Goal: Obtain resource: Obtain resource

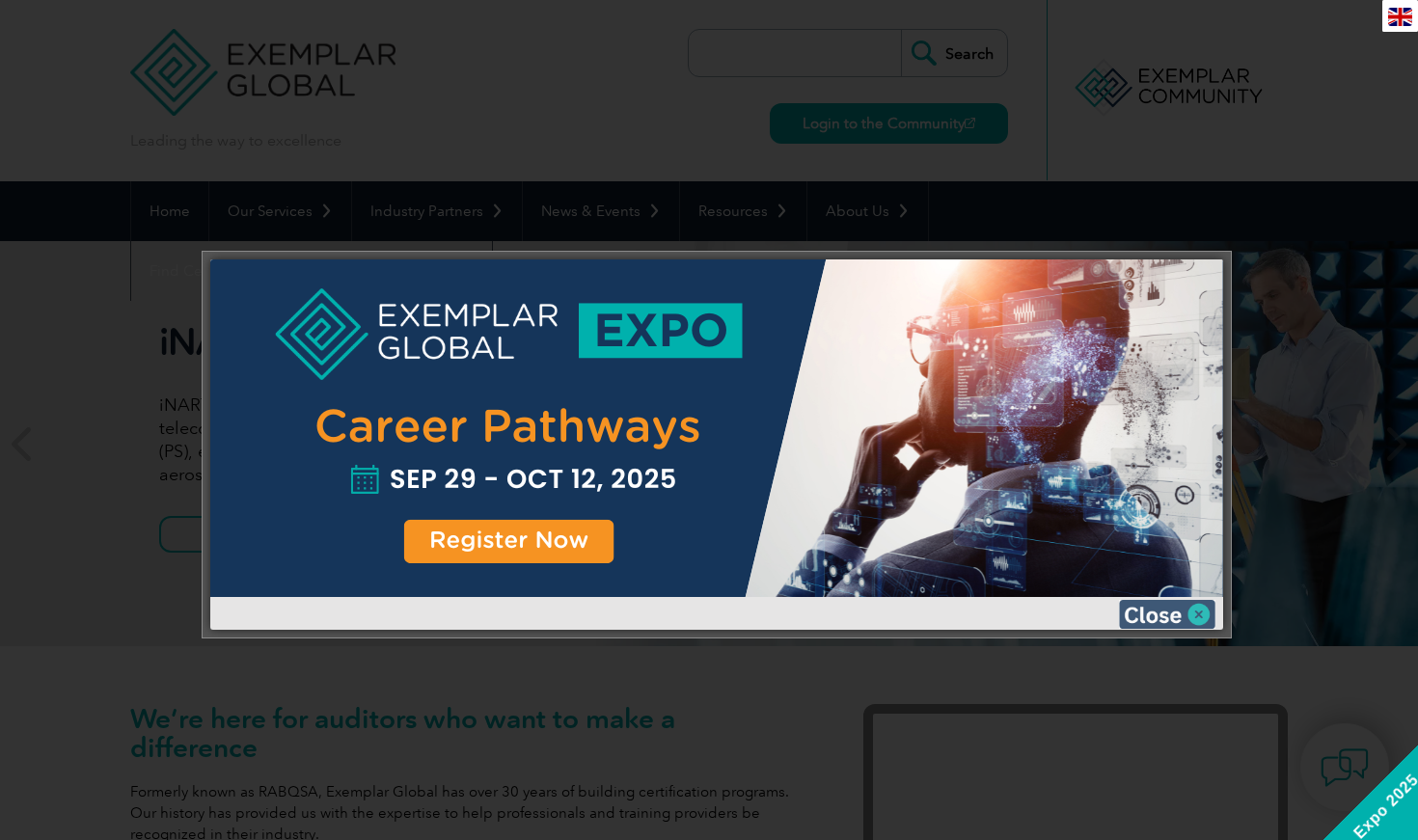
click at [1152, 604] on img at bounding box center [1167, 613] width 97 height 29
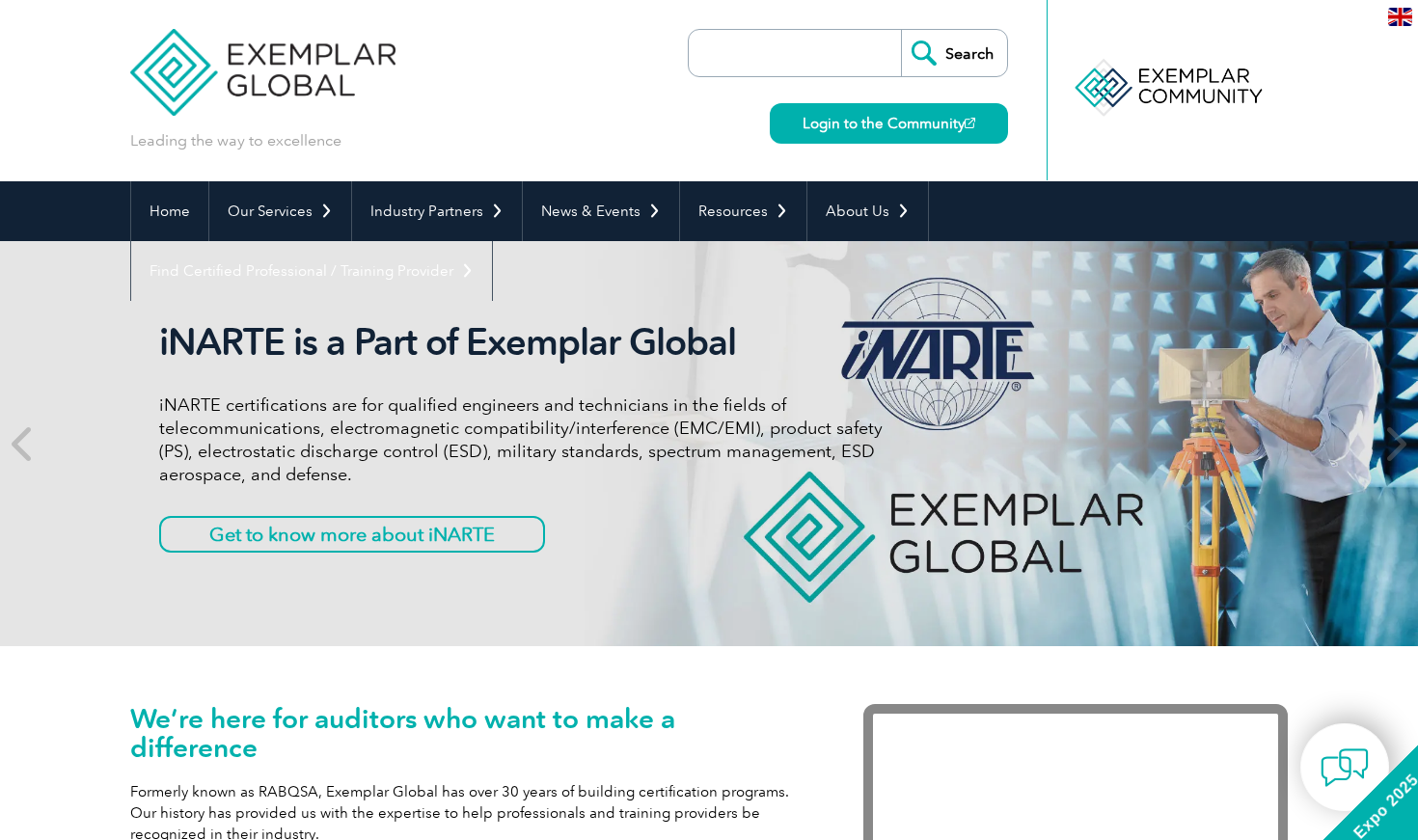
click at [1408, 15] on img at bounding box center [1400, 17] width 24 height 18
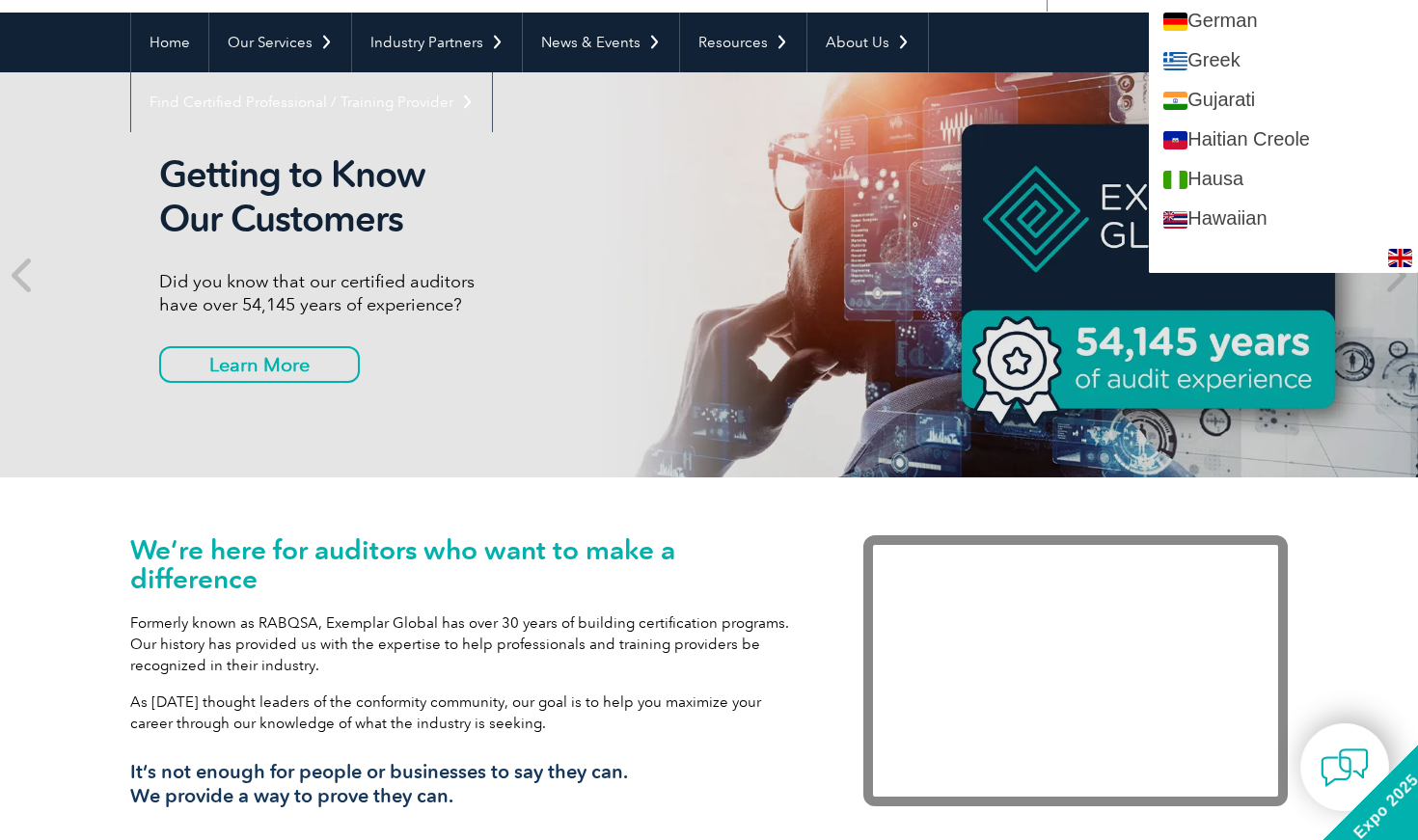
scroll to position [1164, 0]
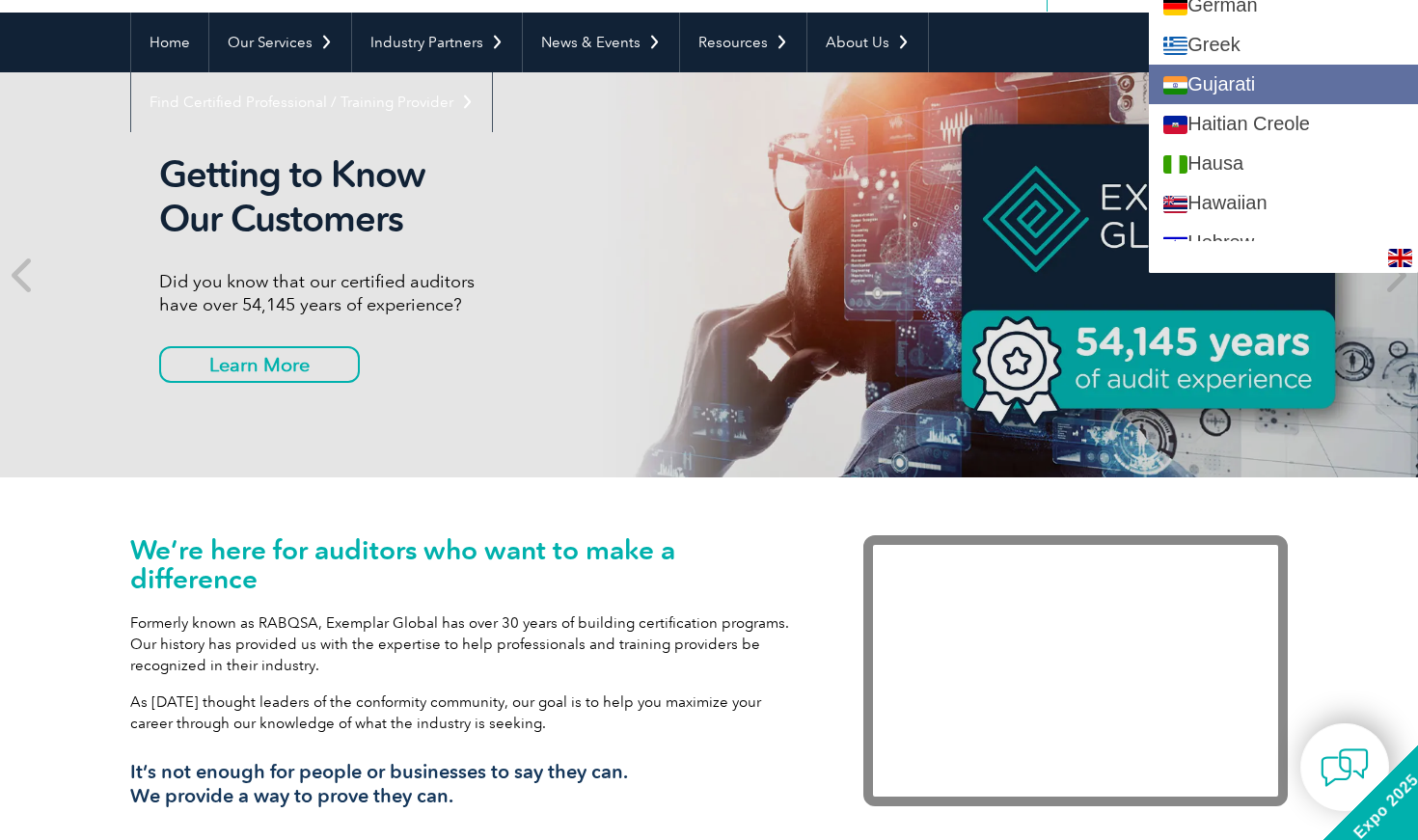
click at [1259, 91] on link "Gujarati" at bounding box center [1283, 85] width 269 height 40
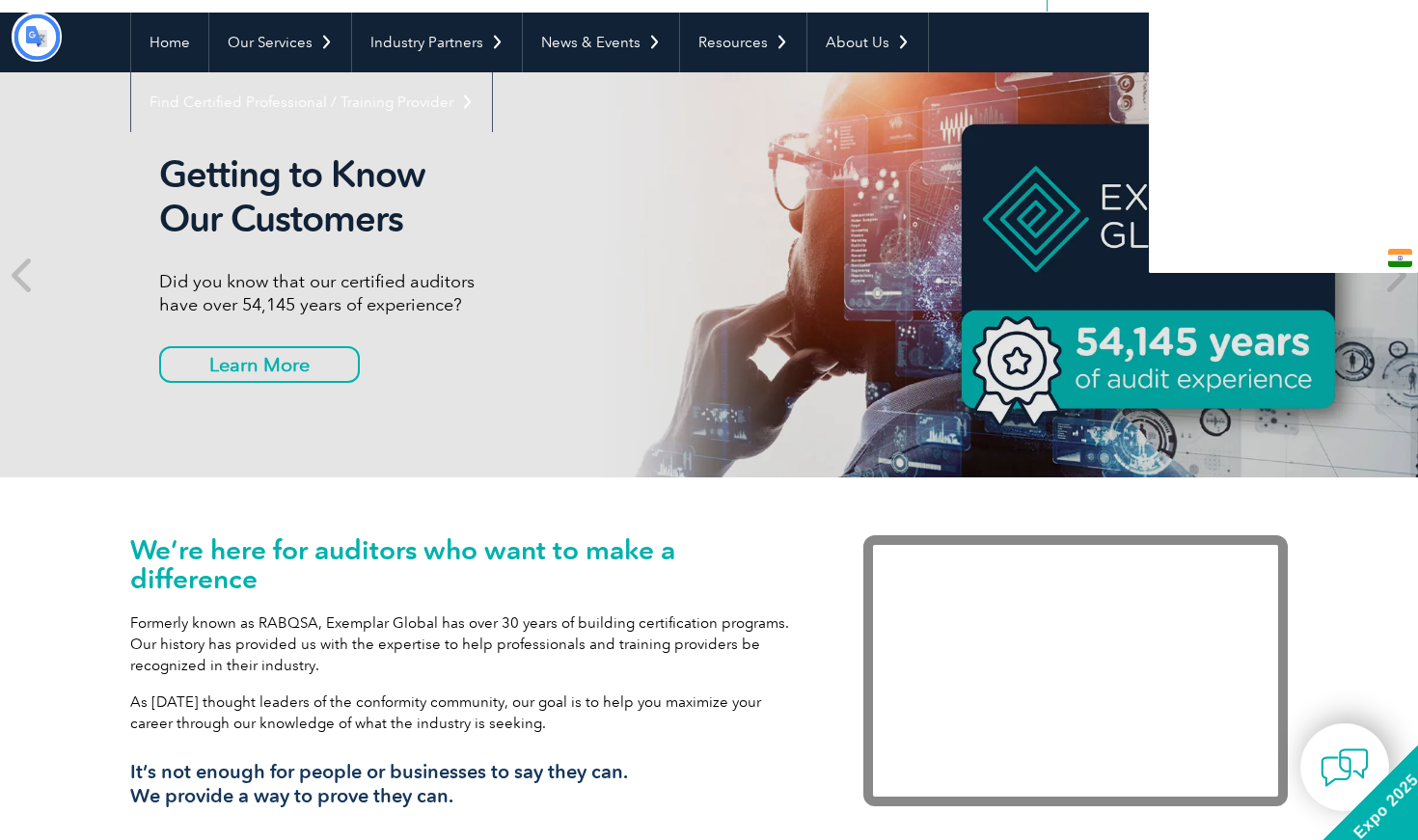
scroll to position [0, 0]
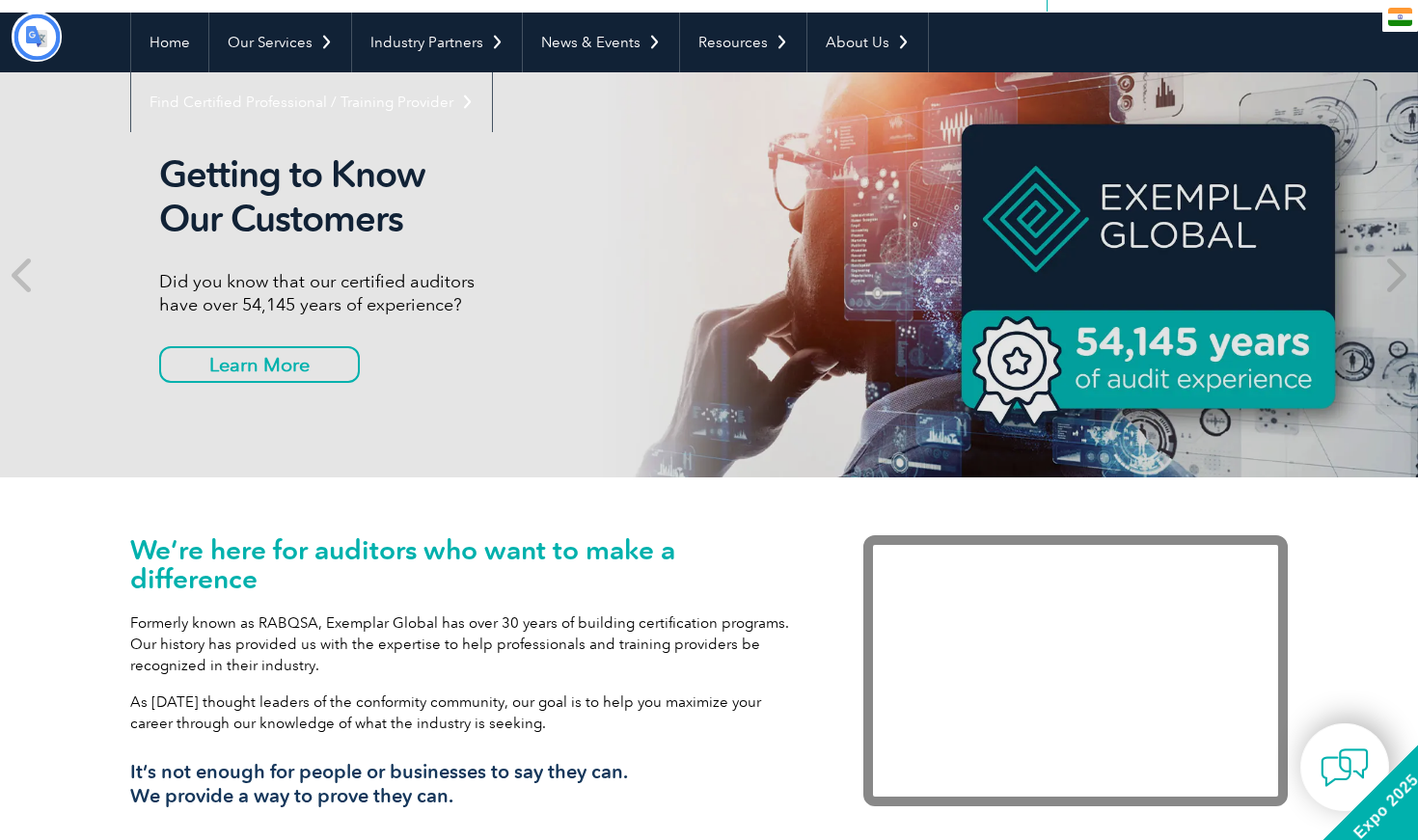
type input "શોધો"
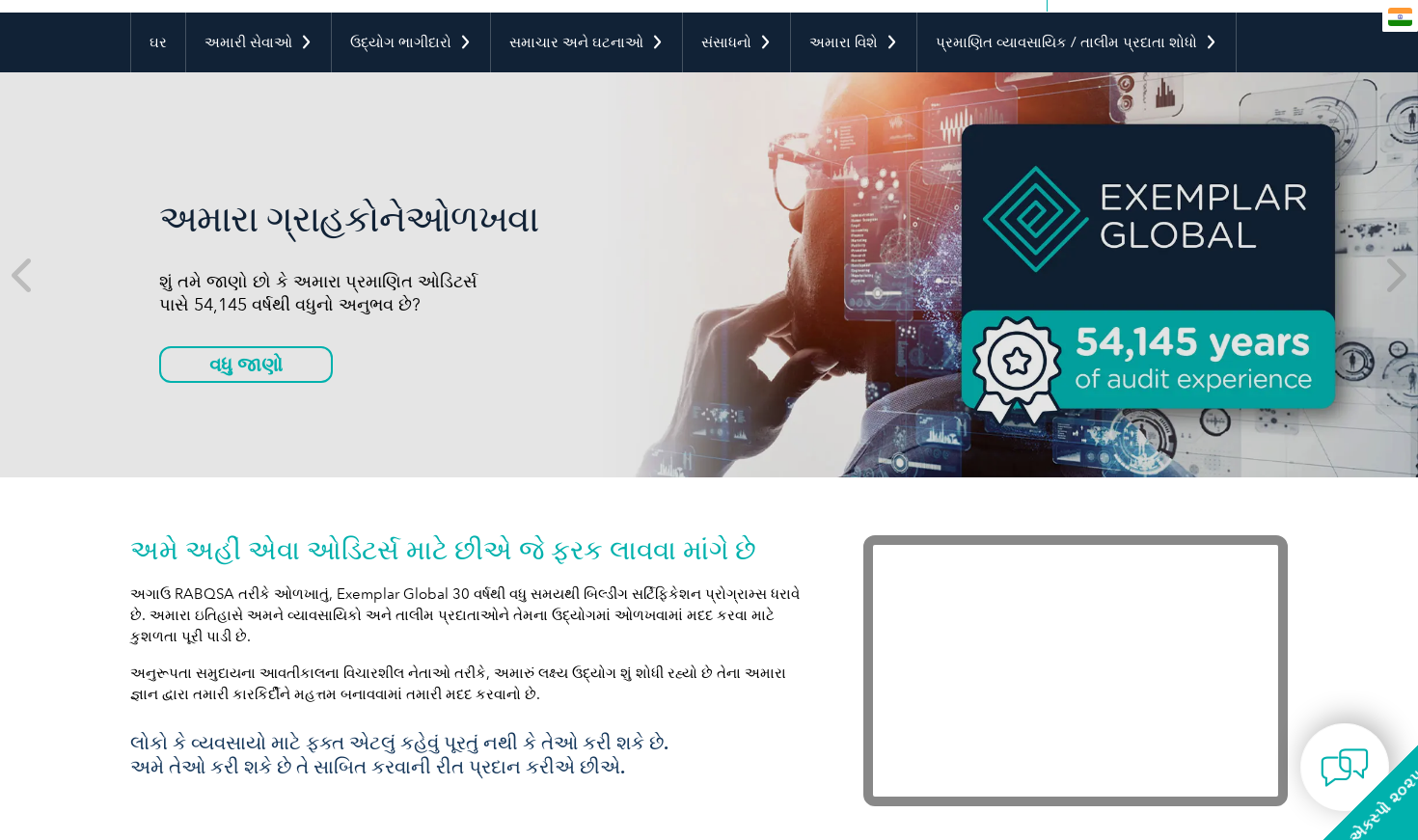
scroll to position [162, 0]
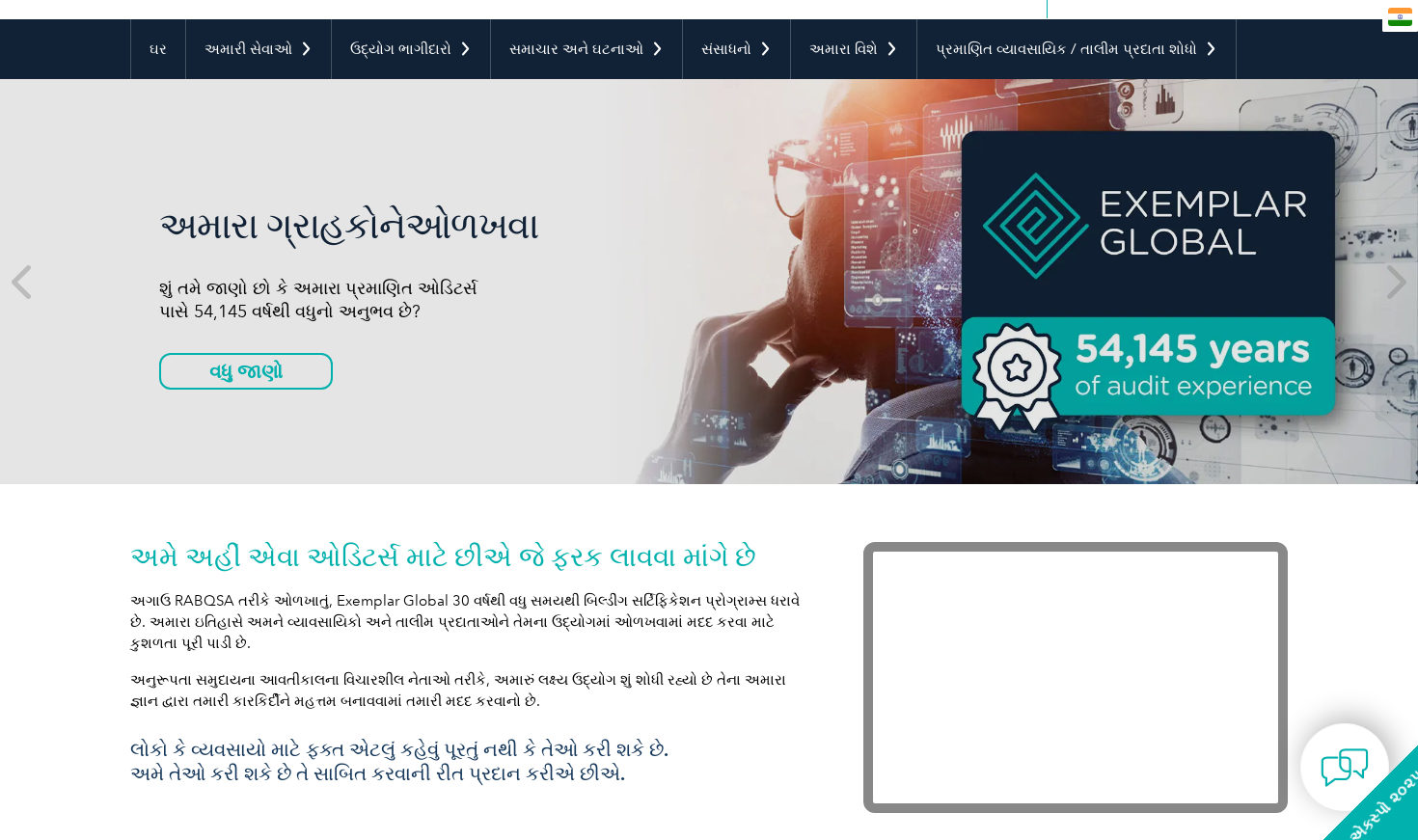
click at [1396, 21] on img at bounding box center [1400, 17] width 24 height 18
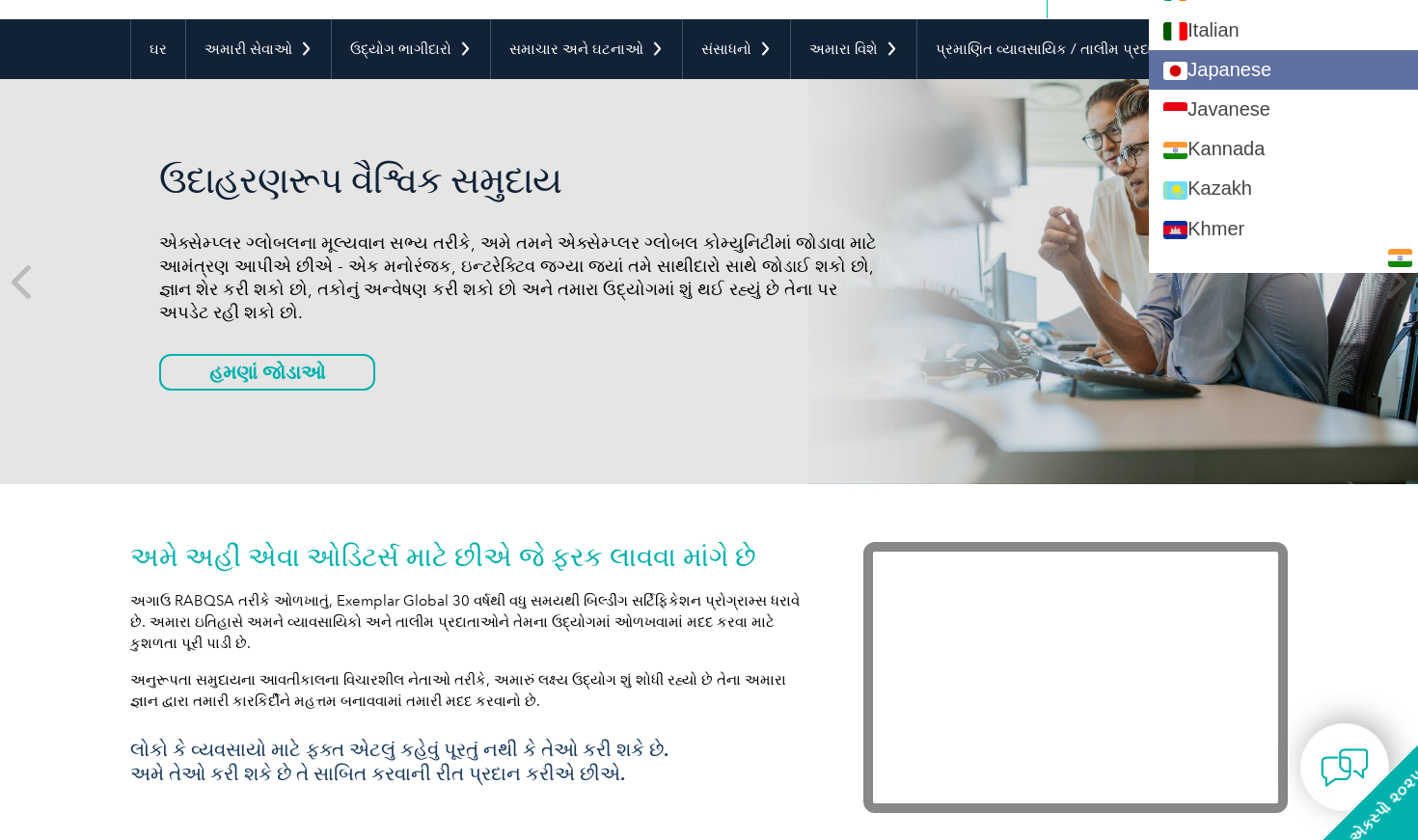
scroll to position [1716, 0]
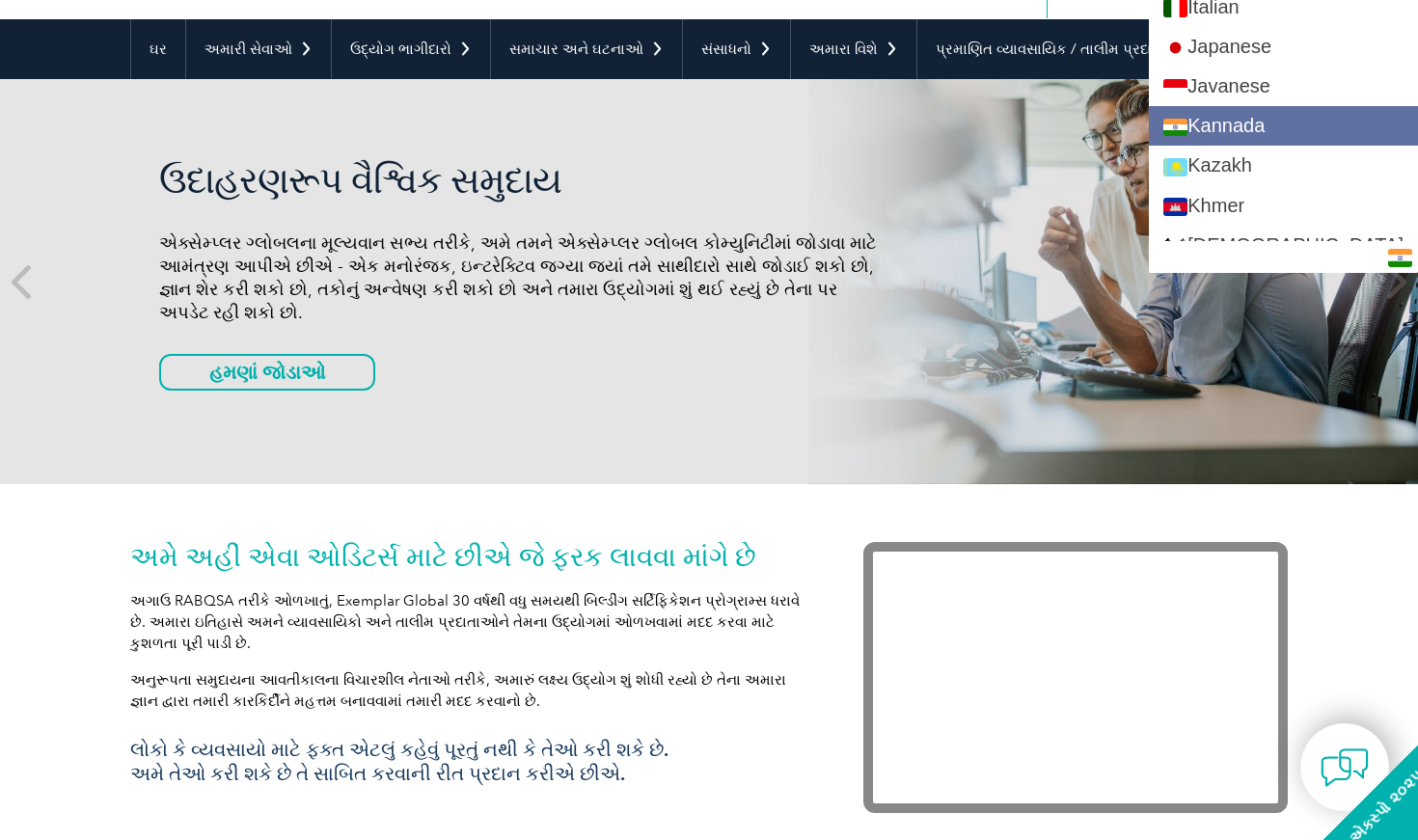
click at [1281, 134] on link "Kannada" at bounding box center [1283, 126] width 269 height 40
type input "Search"
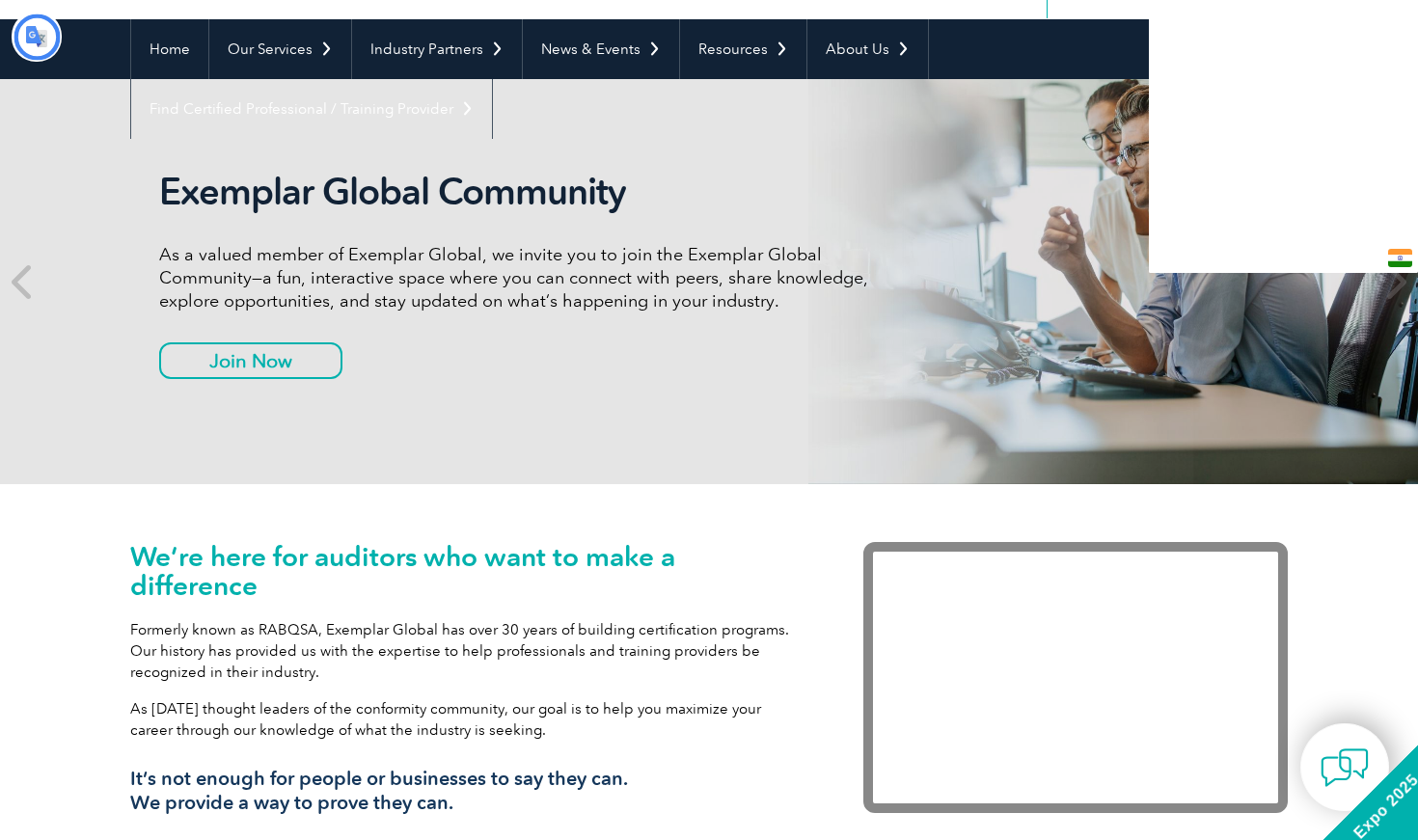
type input "ಹುಡುಕಿ Kannada"
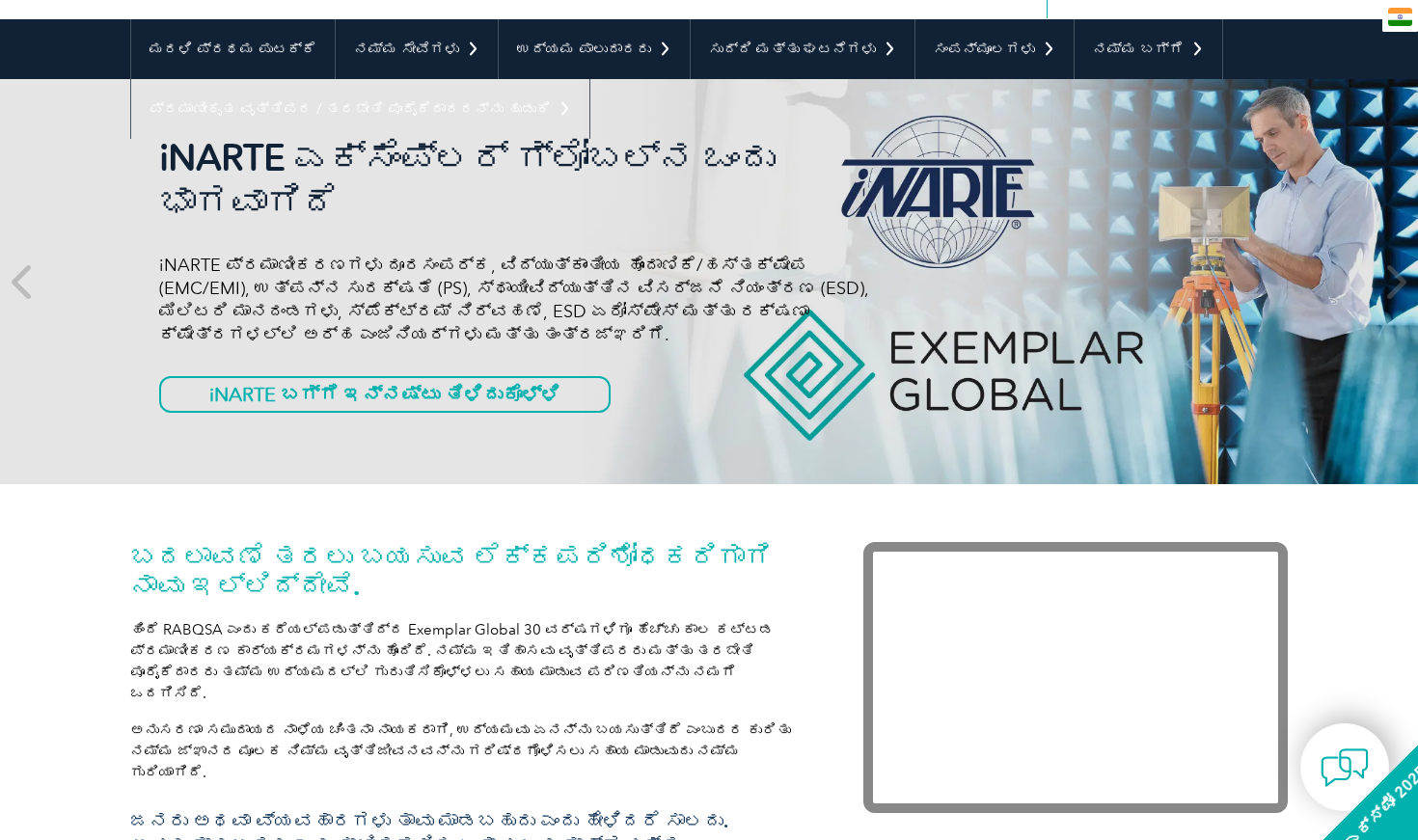
click at [1393, 14] on img at bounding box center [1400, 17] width 24 height 18
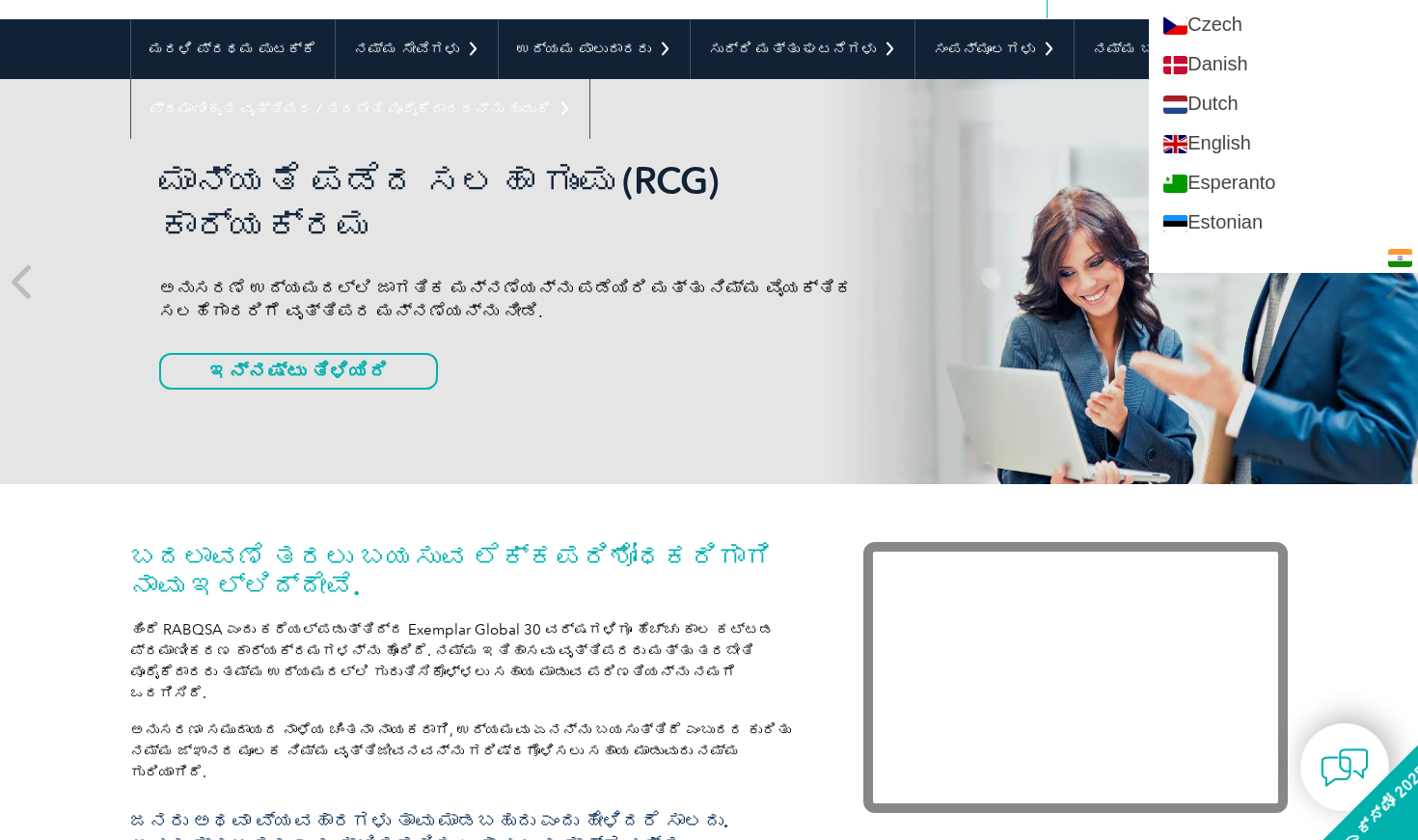
scroll to position [692, 0]
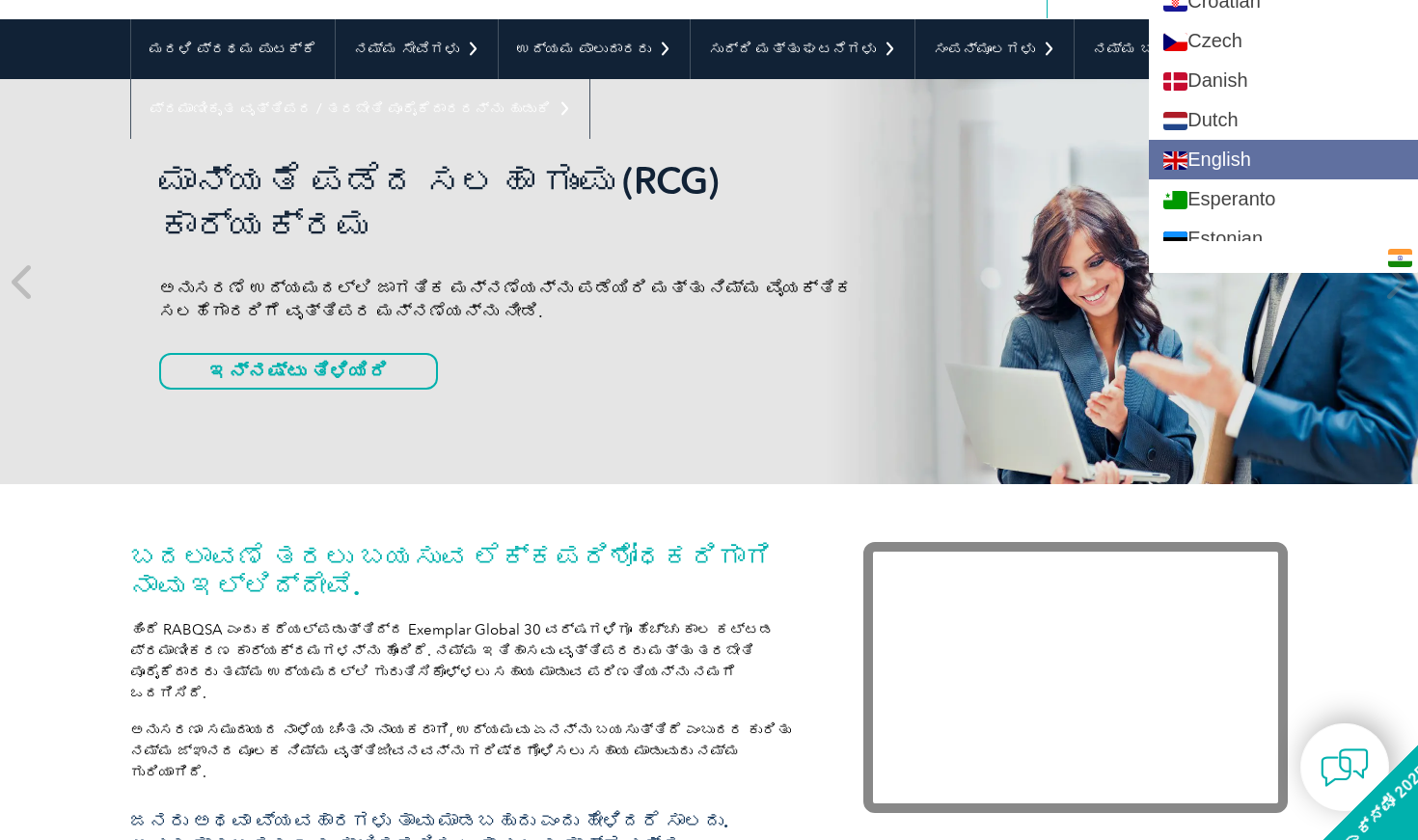
click at [1255, 169] on link "English" at bounding box center [1283, 160] width 269 height 40
type input "Search"
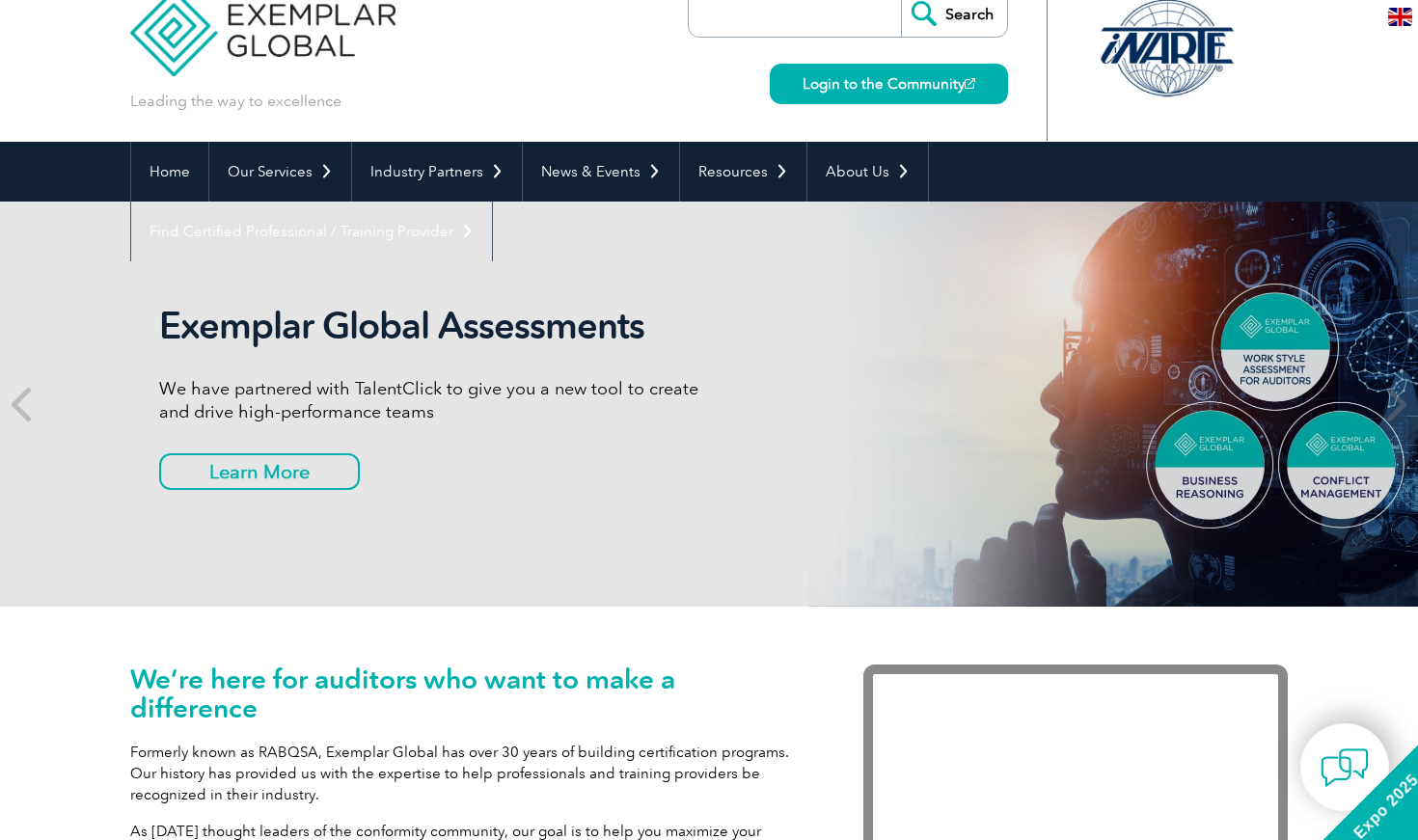
scroll to position [38, 0]
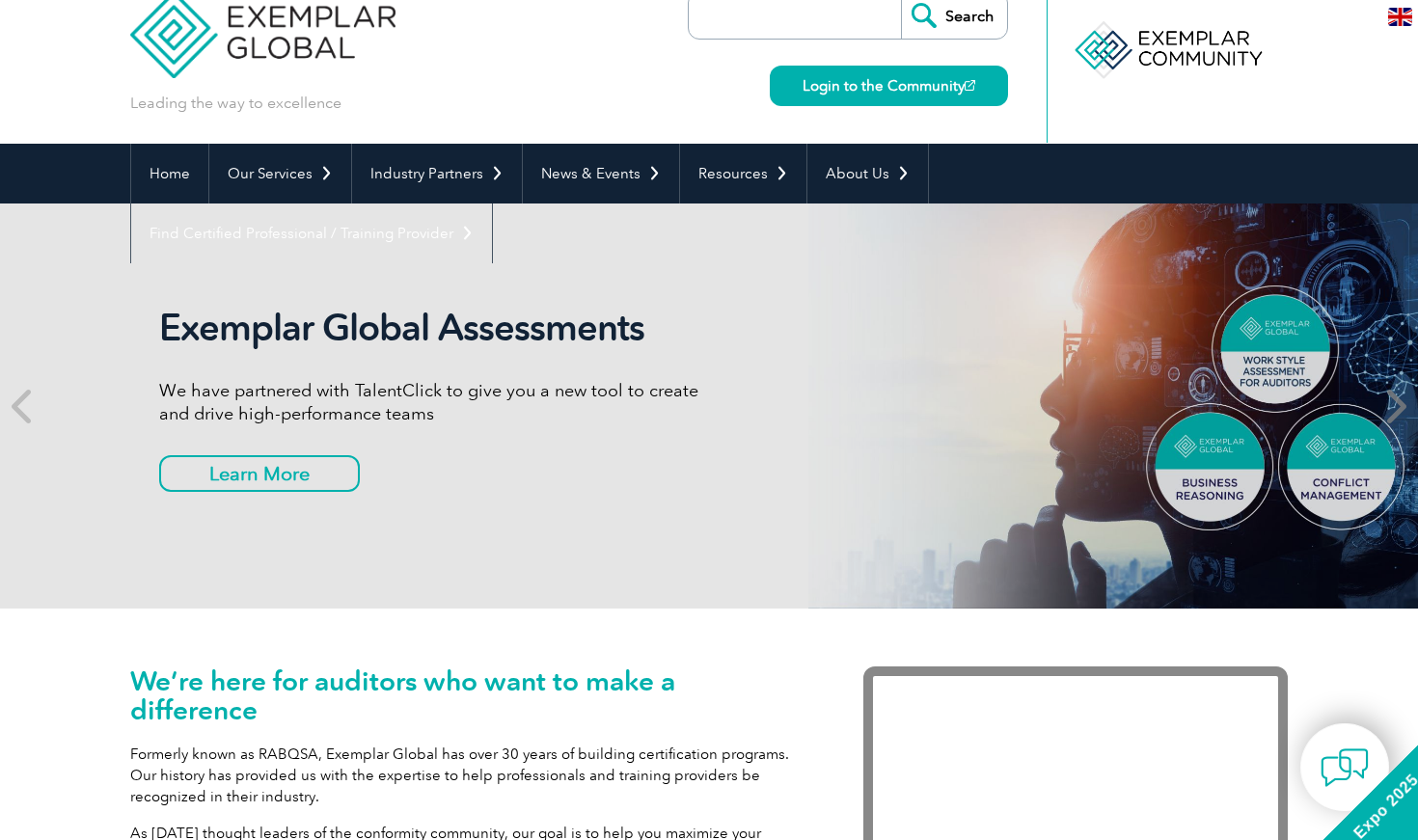
click at [1404, 406] on icon at bounding box center [1394, 406] width 24 height 0
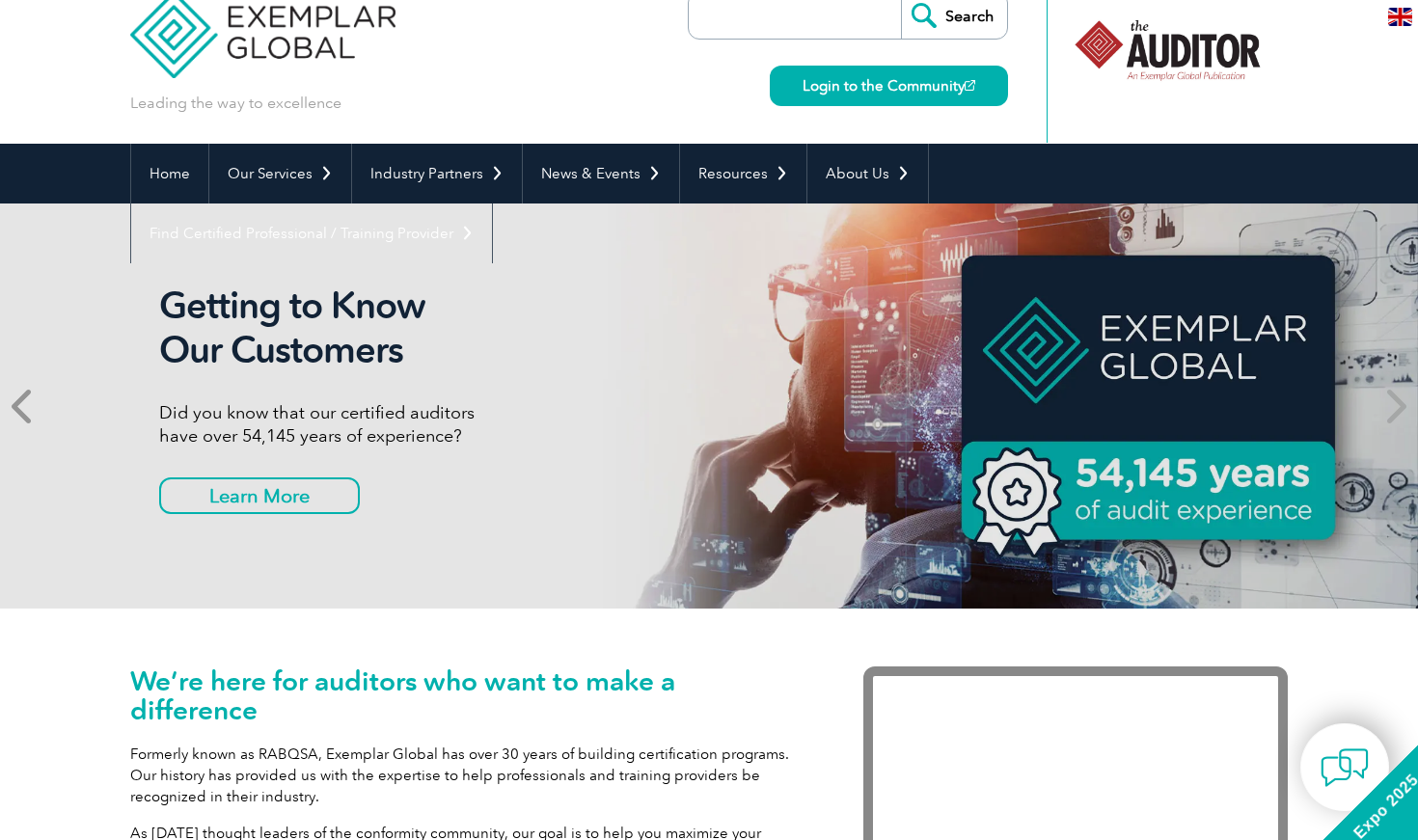
click at [22, 406] on icon at bounding box center [24, 406] width 24 height 0
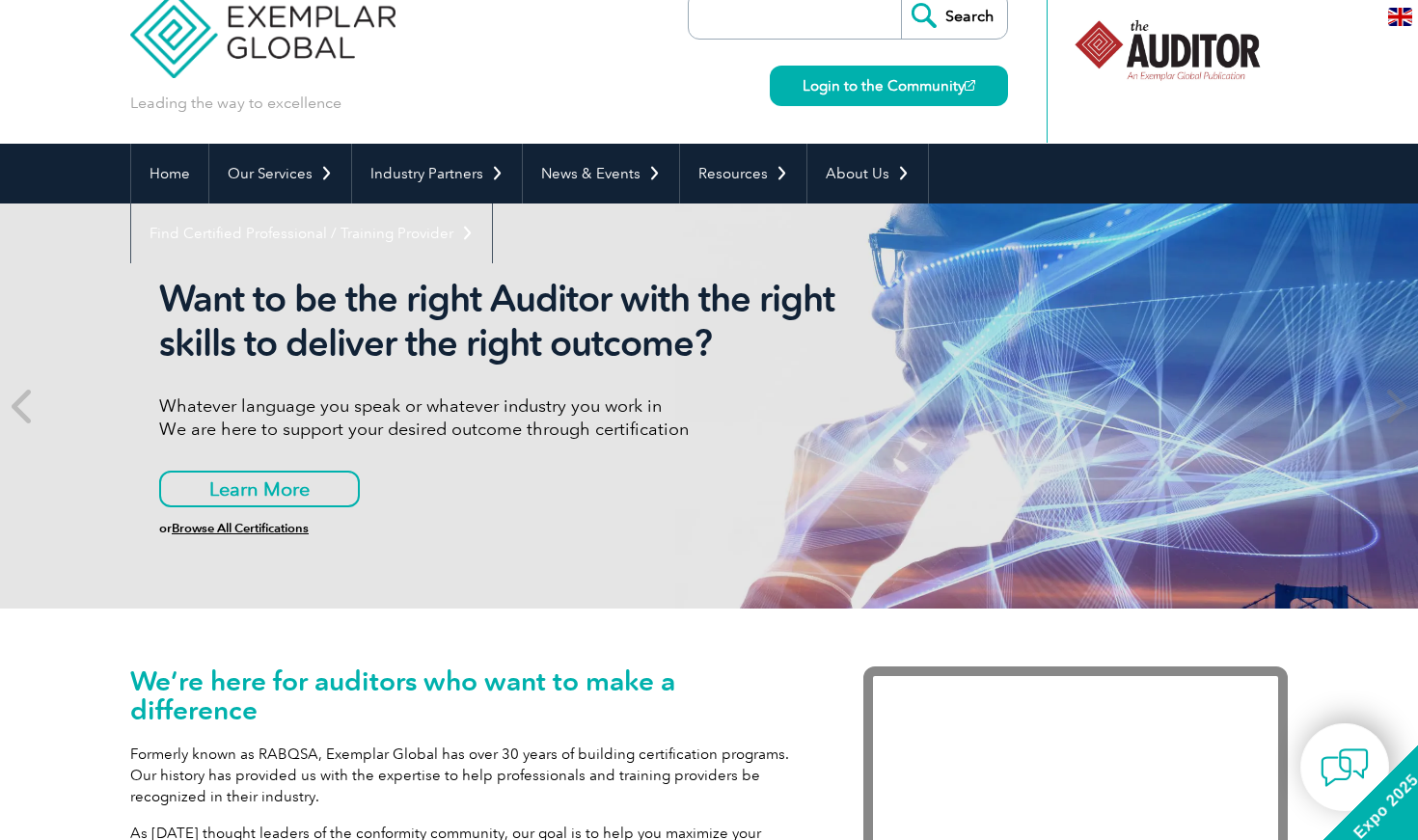
click at [248, 529] on link "Browse All Certifications" at bounding box center [240, 527] width 137 height 14
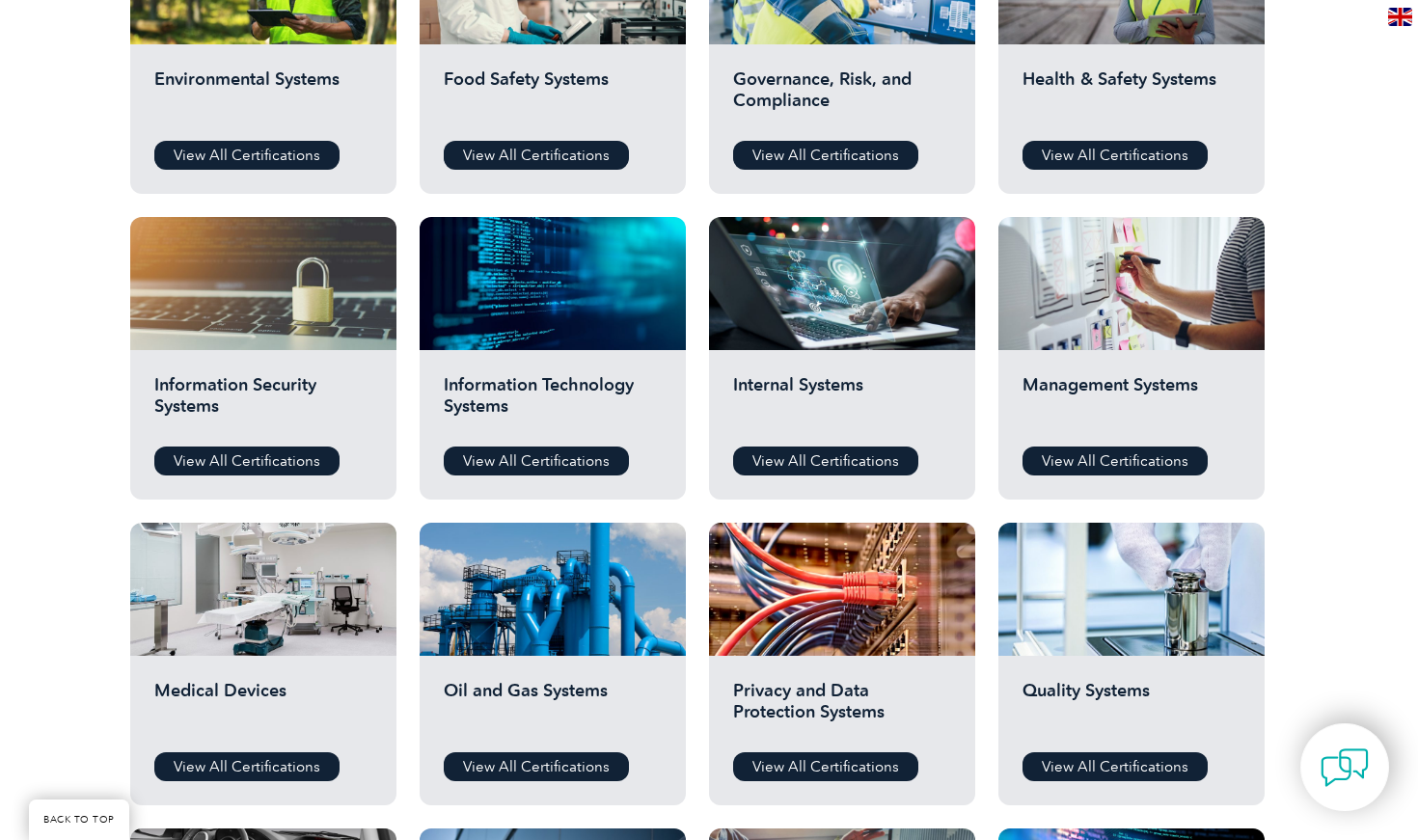
scroll to position [821, 0]
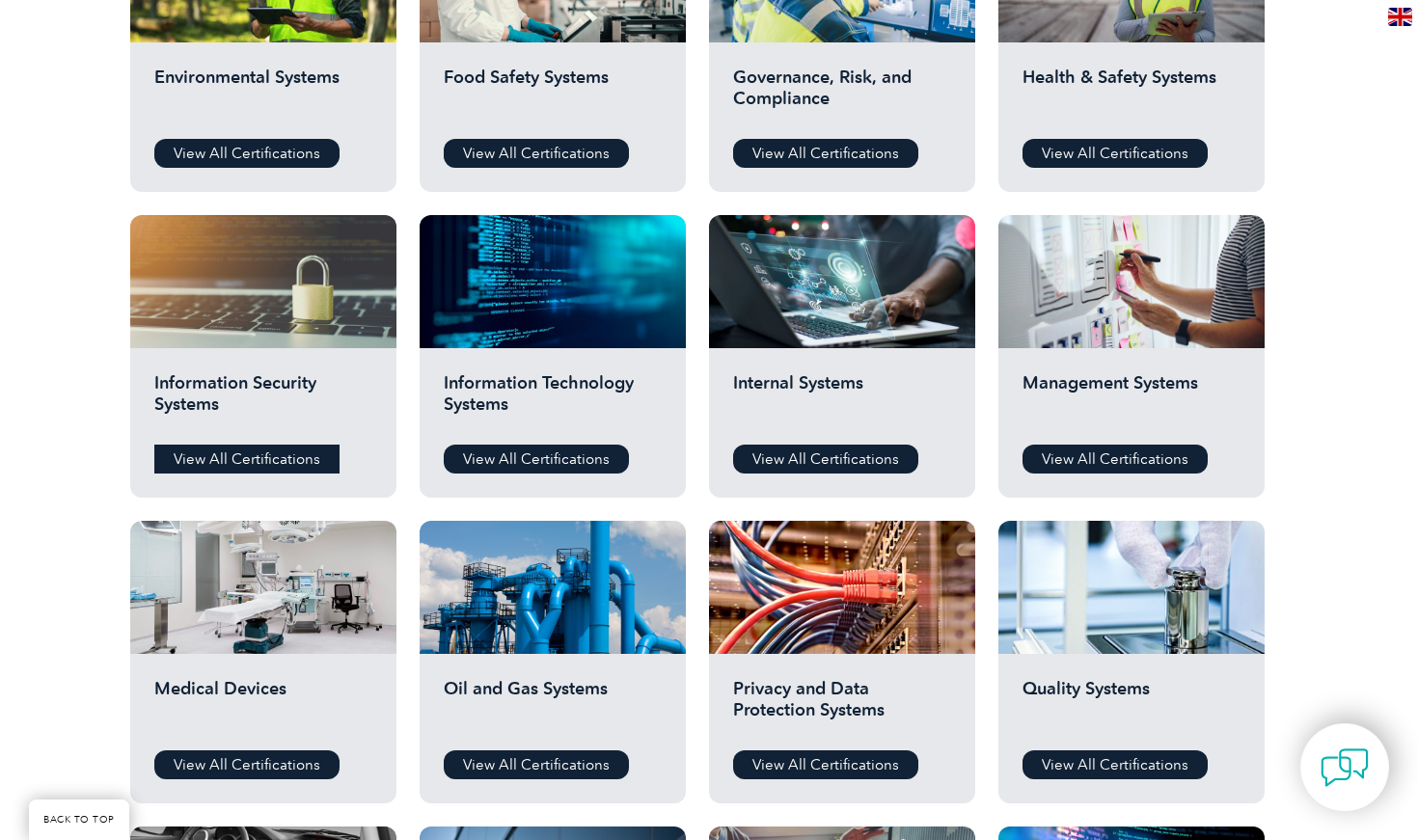
click at [275, 455] on link "View All Certifications" at bounding box center [246, 458] width 185 height 29
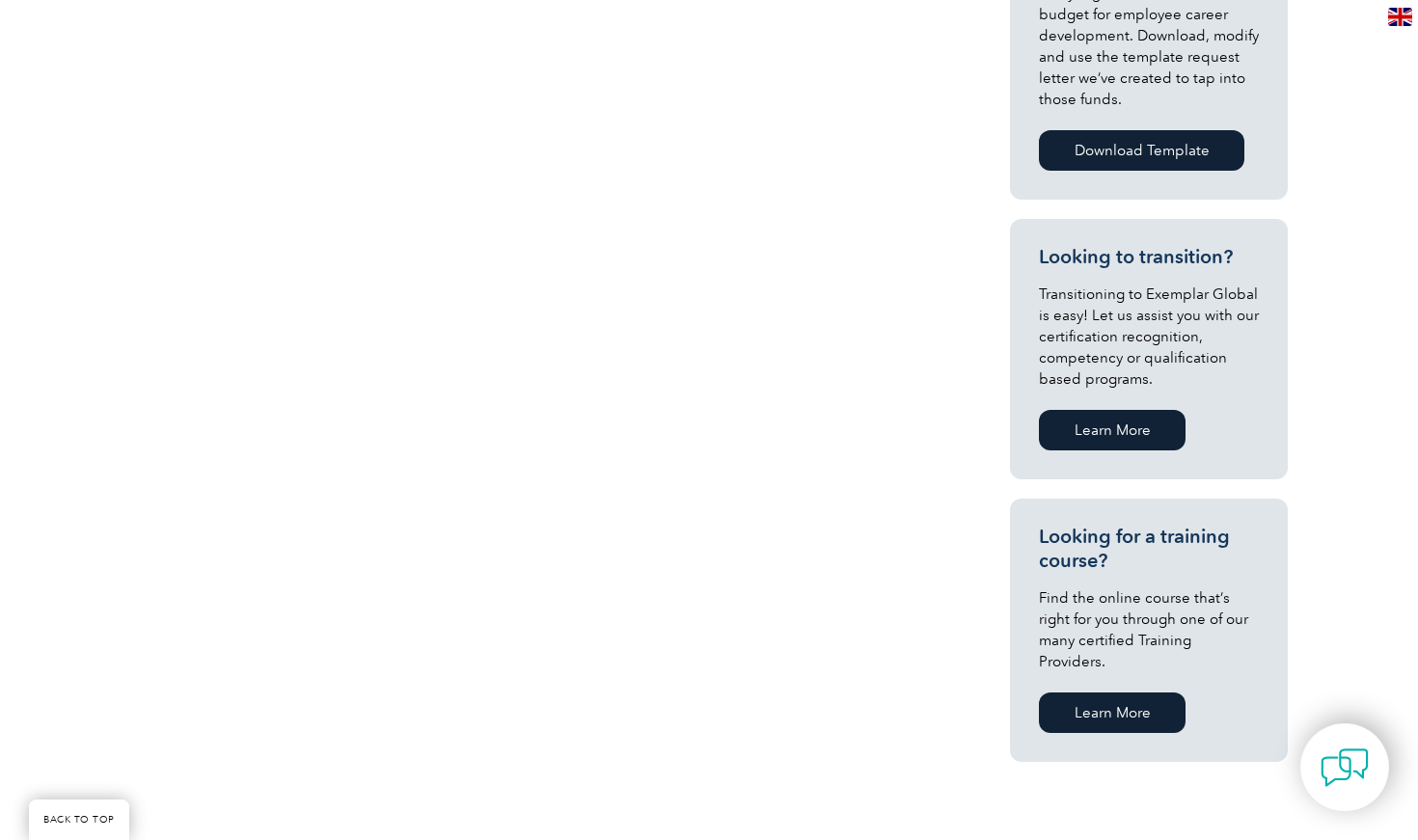
scroll to position [191, 0]
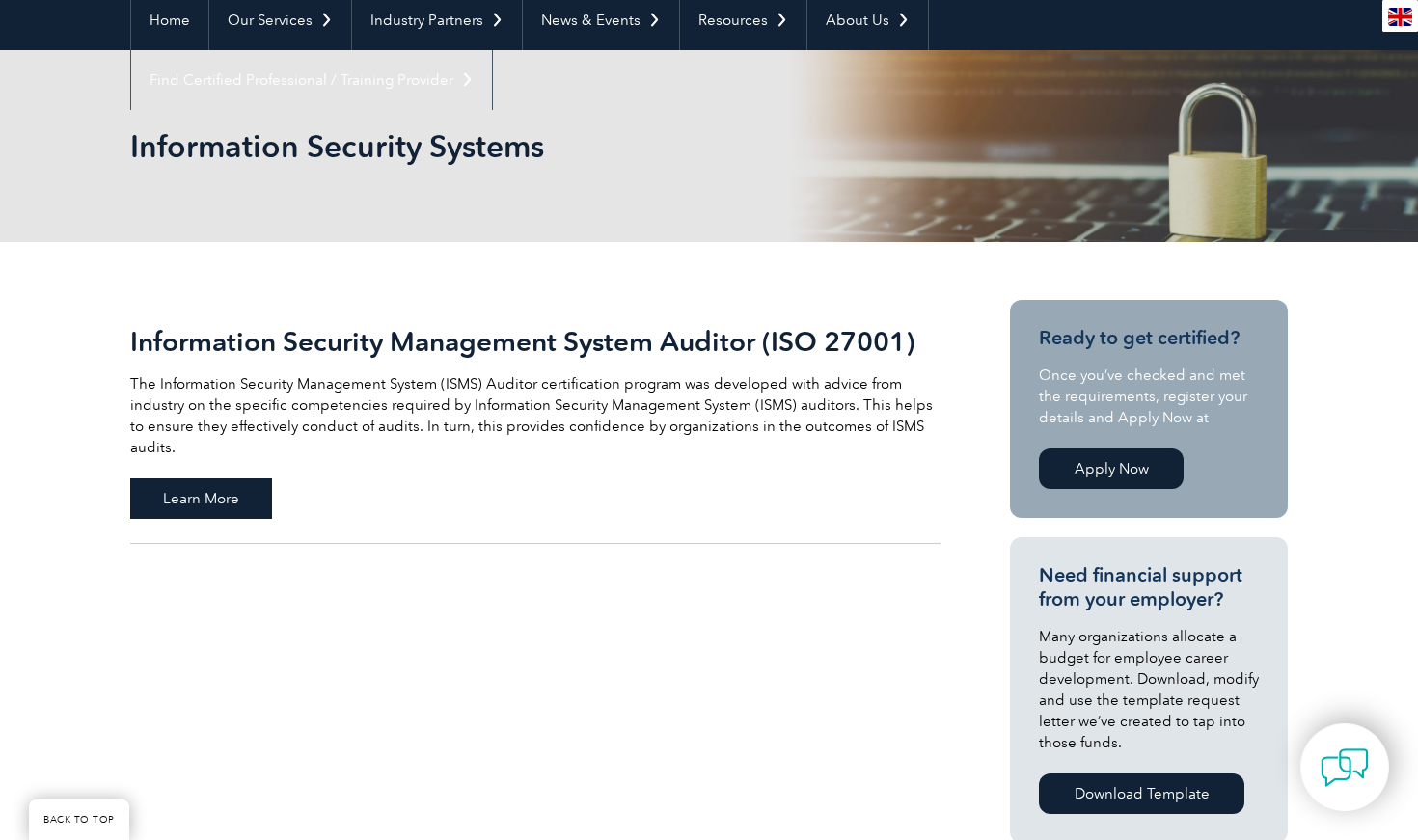
click at [234, 478] on span "Learn More" at bounding box center [201, 498] width 142 height 41
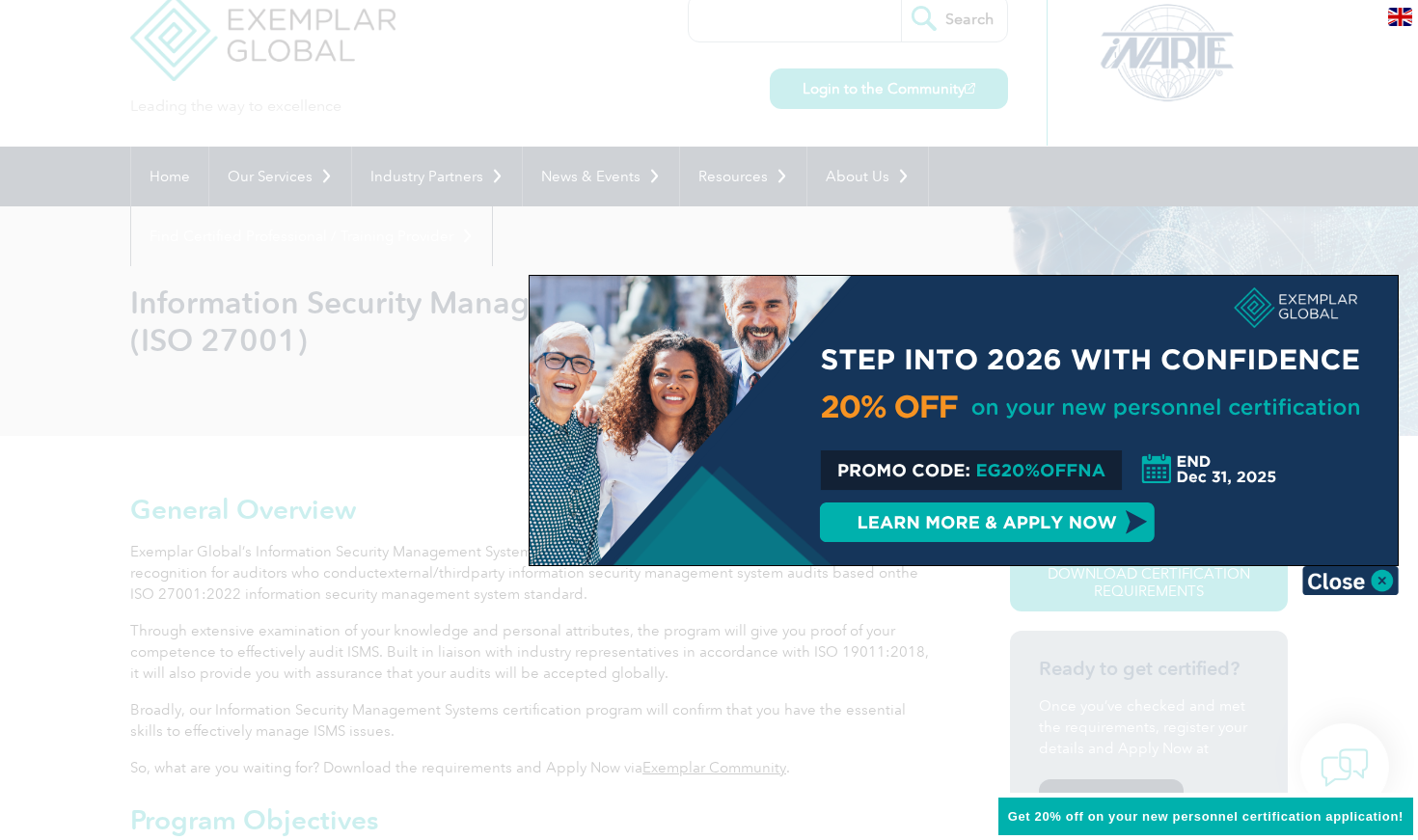
scroll to position [57, 0]
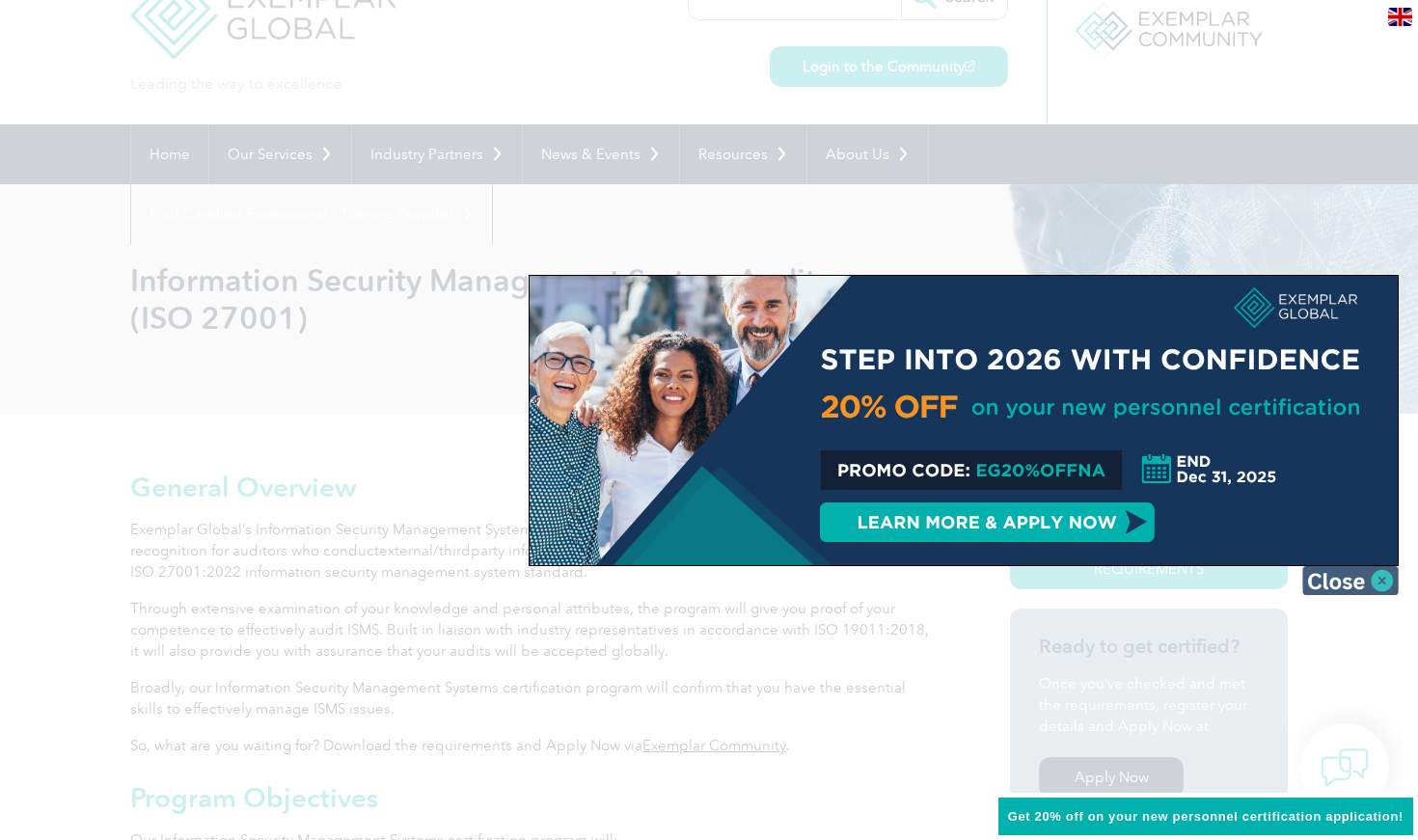
click at [1350, 583] on img at bounding box center [1350, 580] width 97 height 29
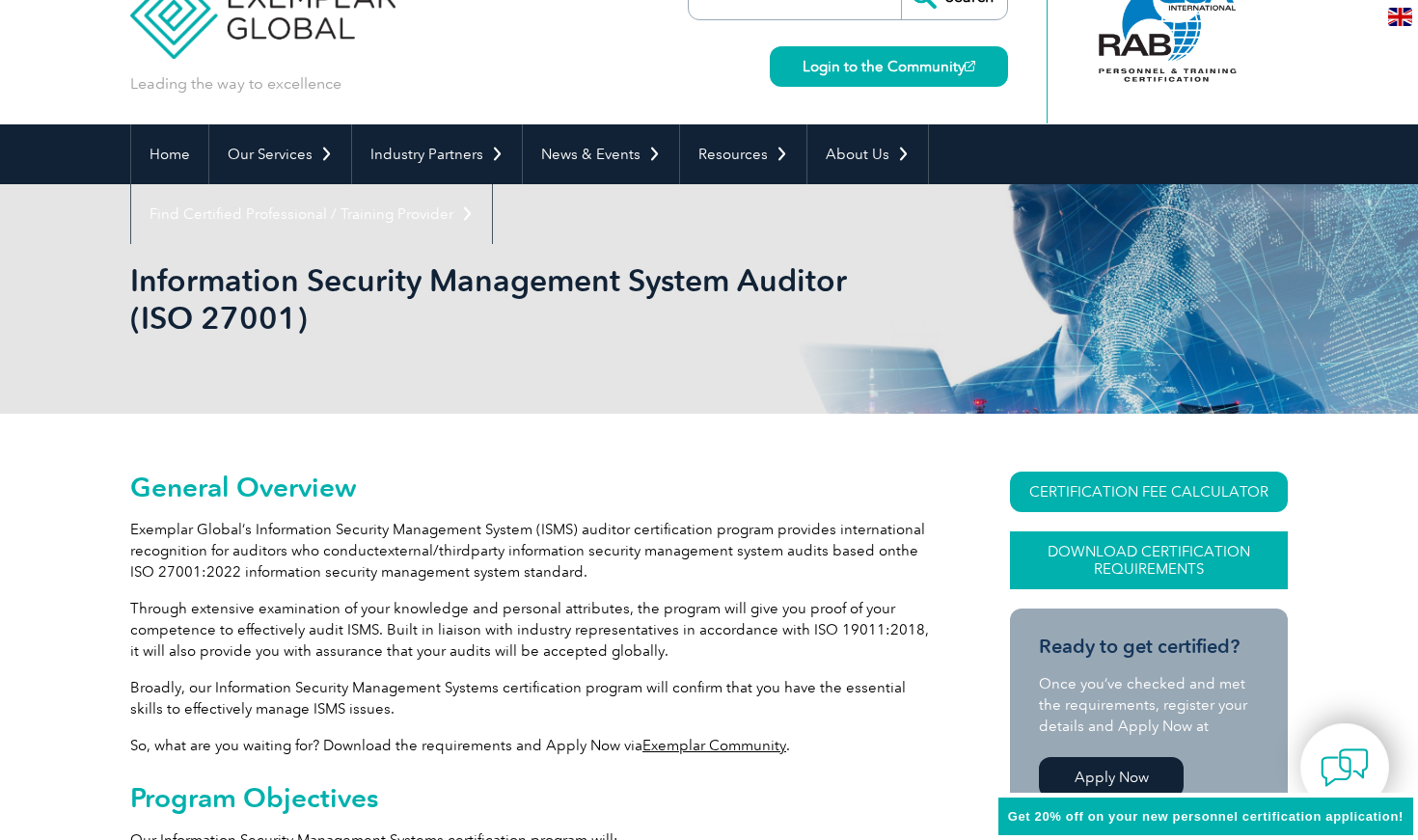
click at [1153, 542] on link "Download Certification Requirements" at bounding box center [1149, 560] width 278 height 58
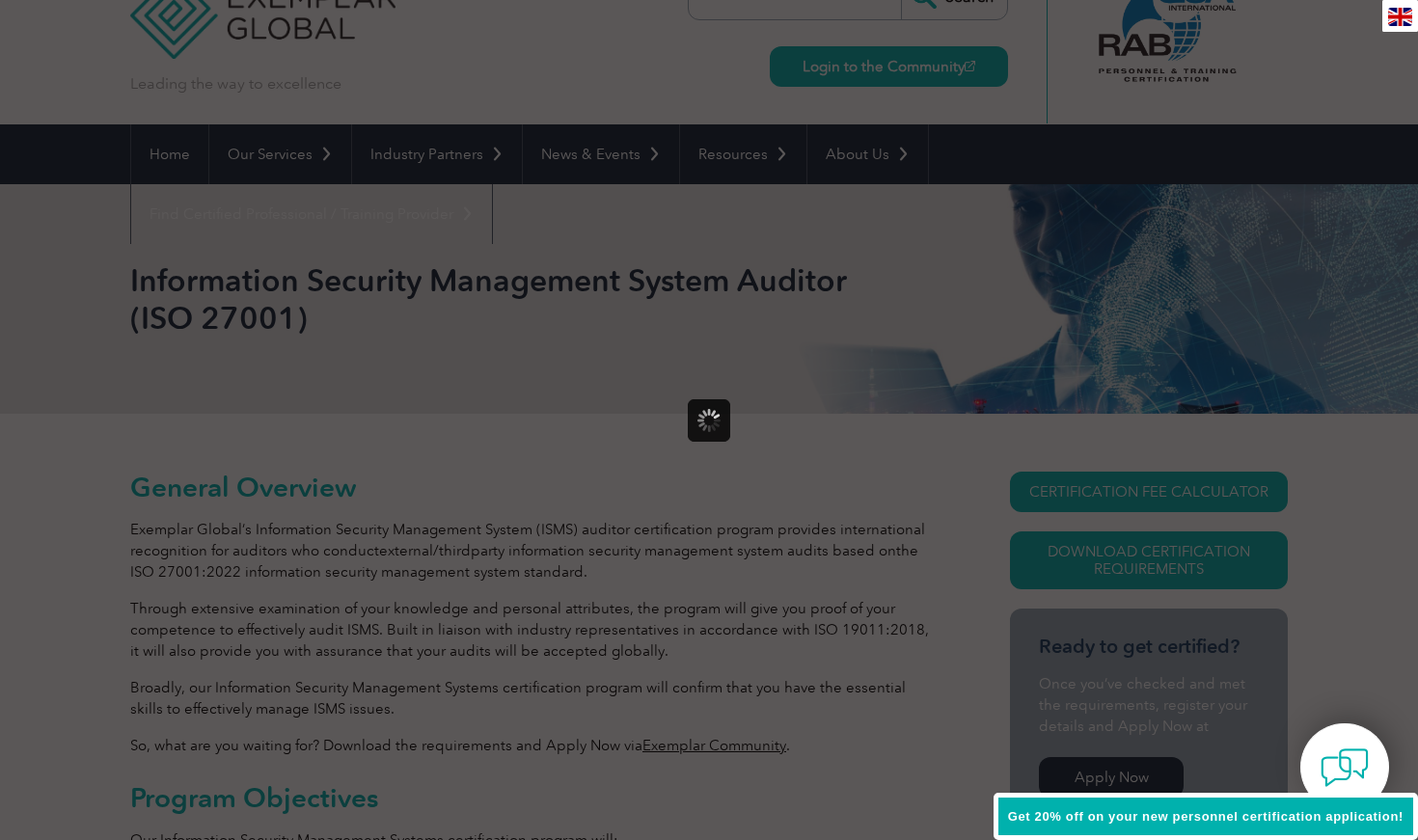
scroll to position [0, 0]
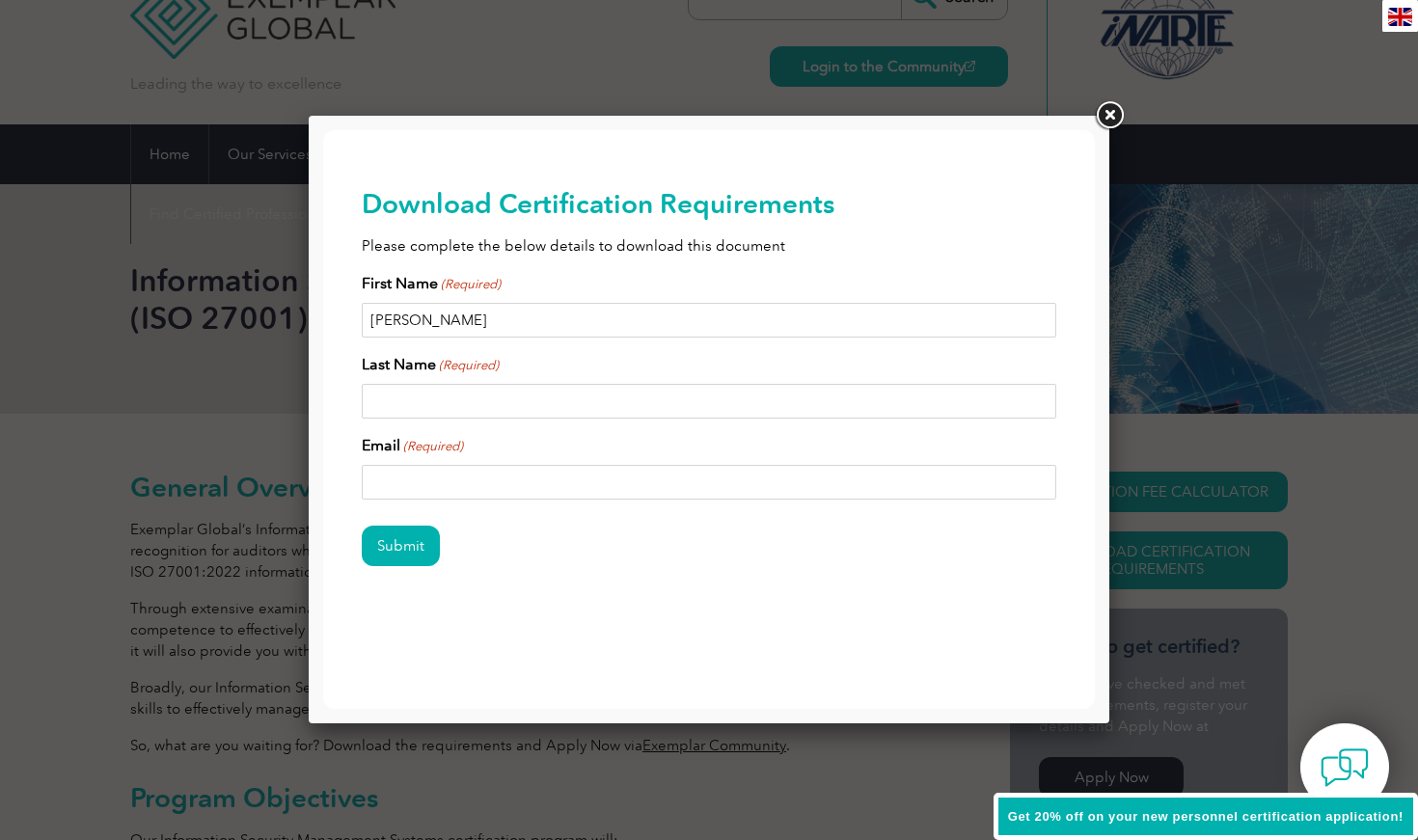
type input "Manaswini"
type input "Somashekhar"
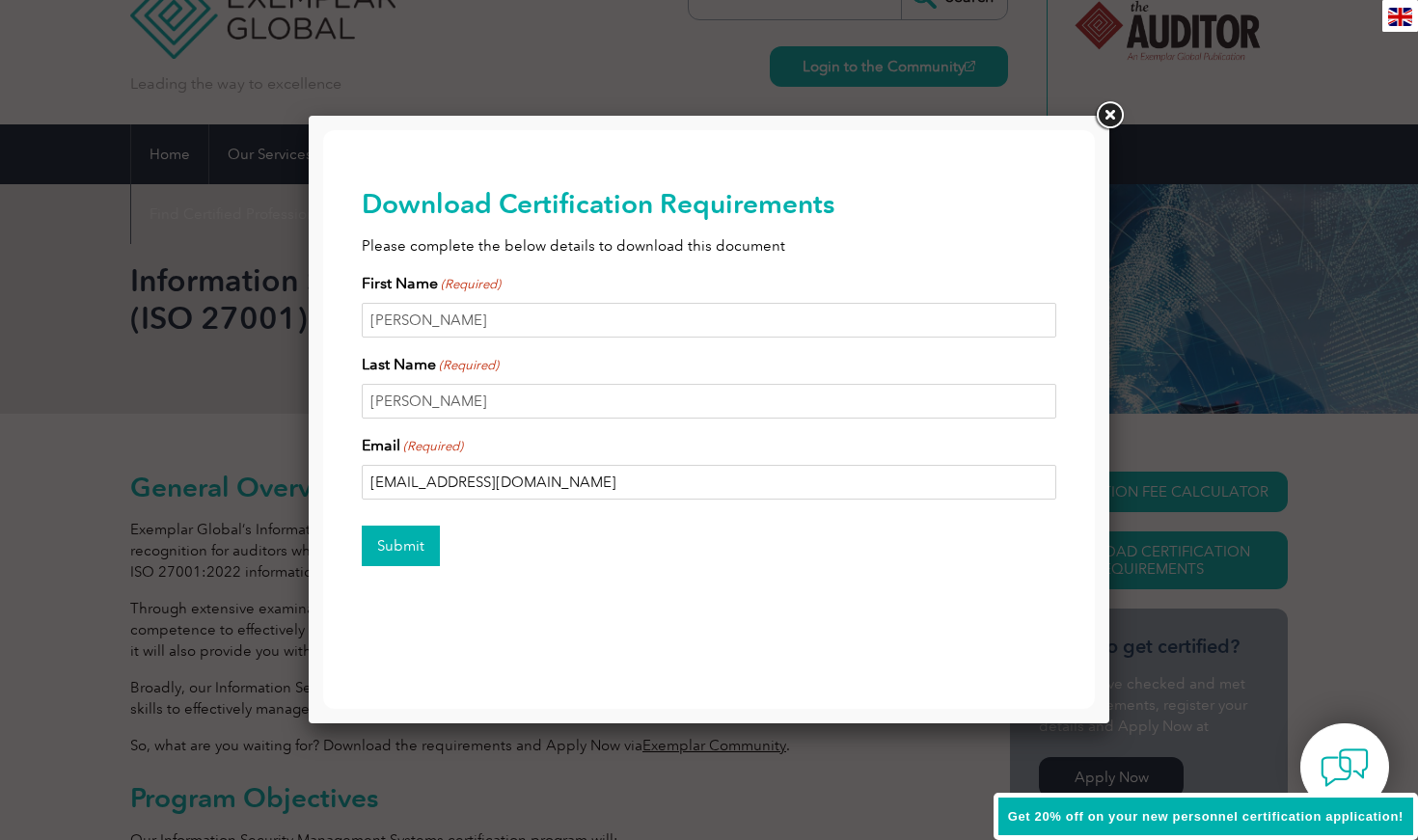
type input "manu@ignition.world"
click at [396, 540] on input "Submit" at bounding box center [401, 545] width 78 height 41
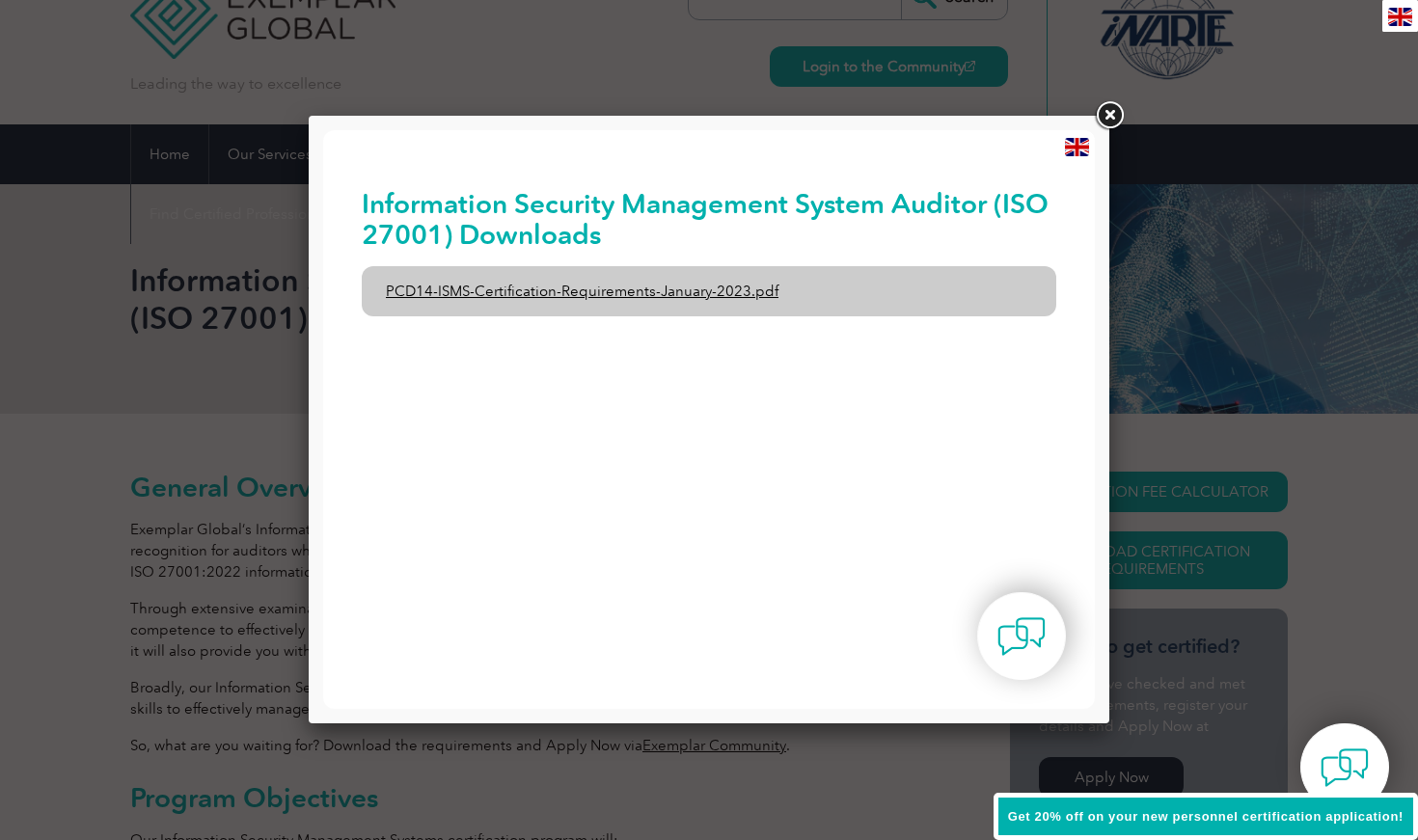
click at [581, 293] on link "PCD14-ISMS-Certification-Requirements-January-2023.pdf" at bounding box center [709, 291] width 695 height 50
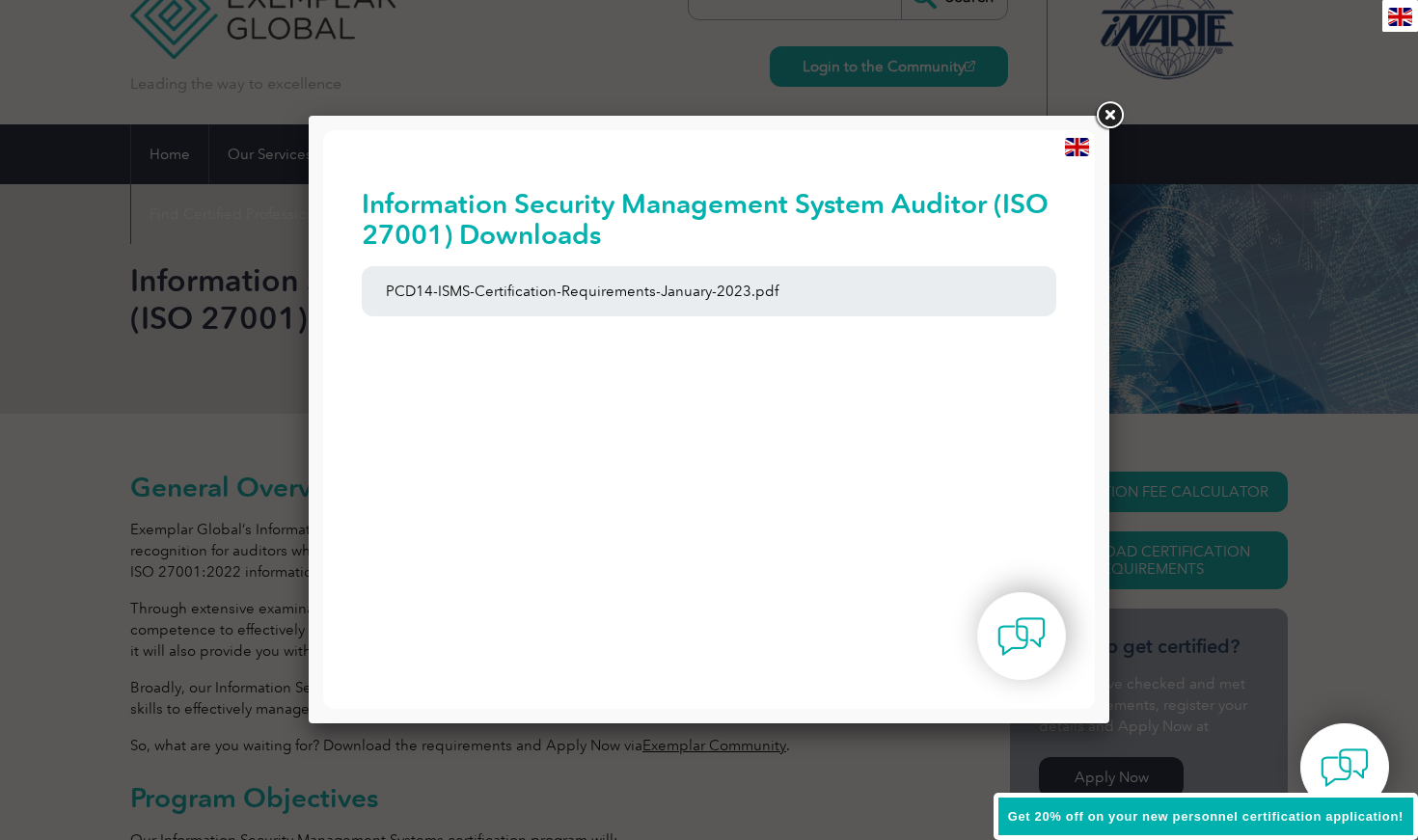
click at [1105, 120] on link at bounding box center [1109, 115] width 35 height 35
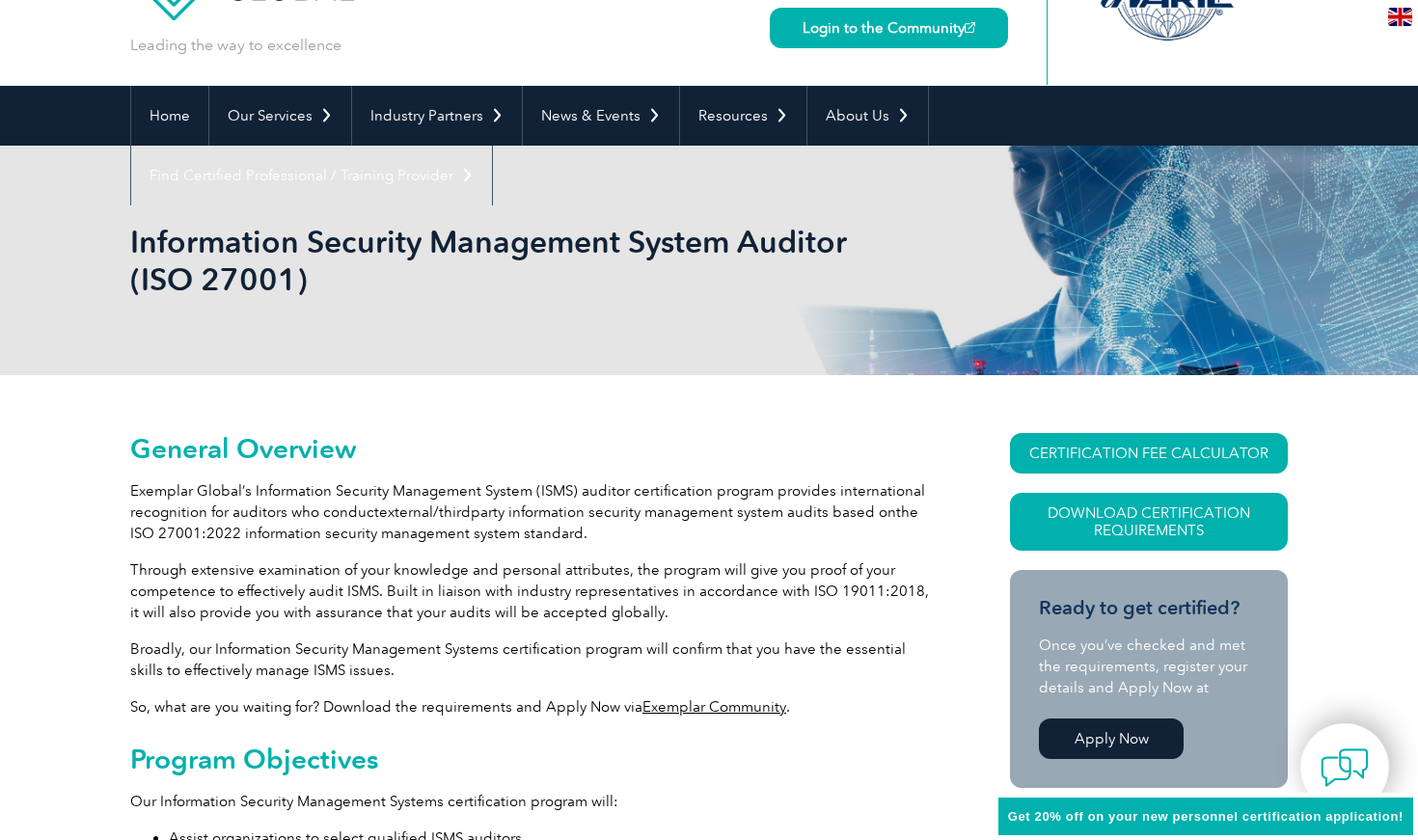
scroll to position [94, 0]
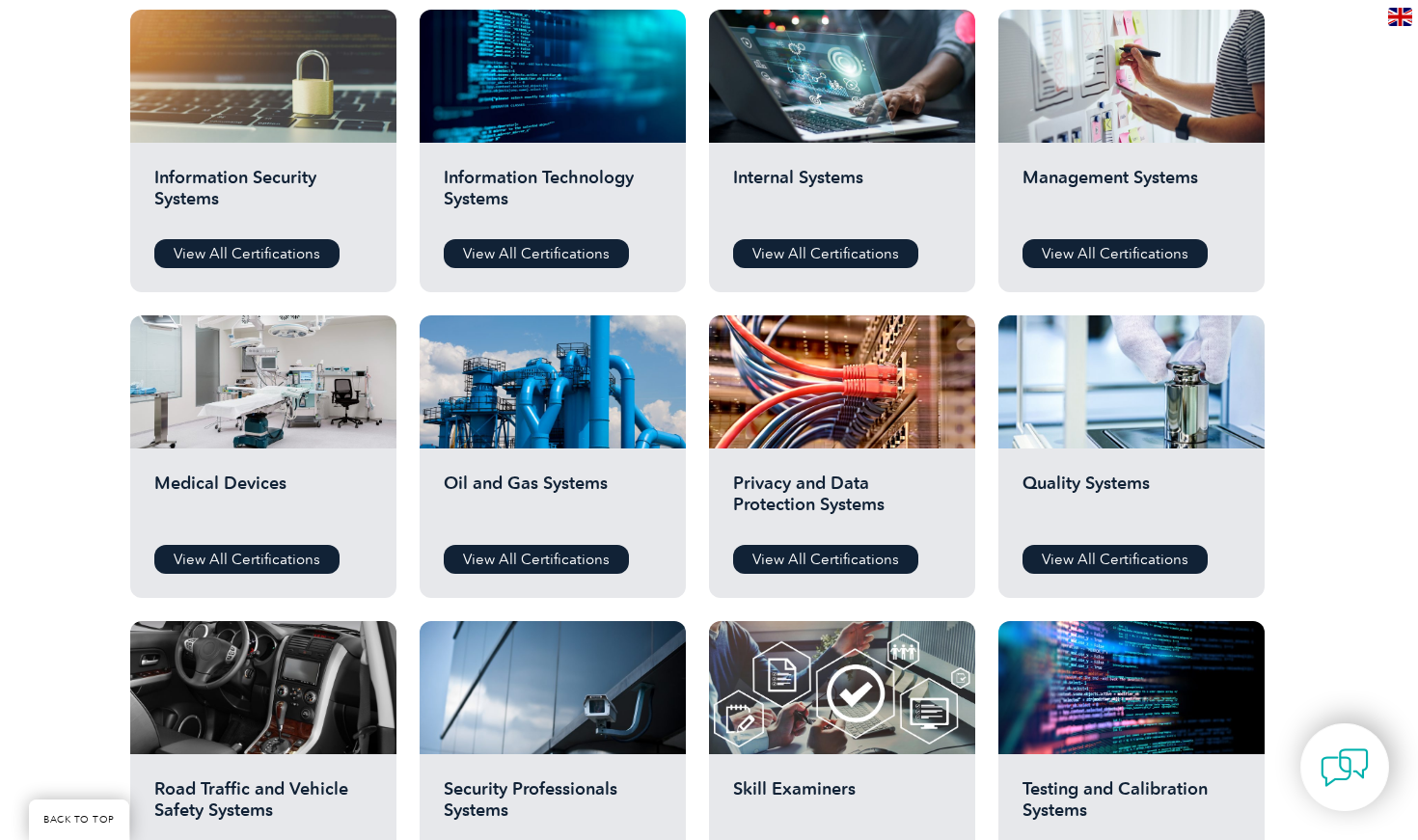
scroll to position [1025, 0]
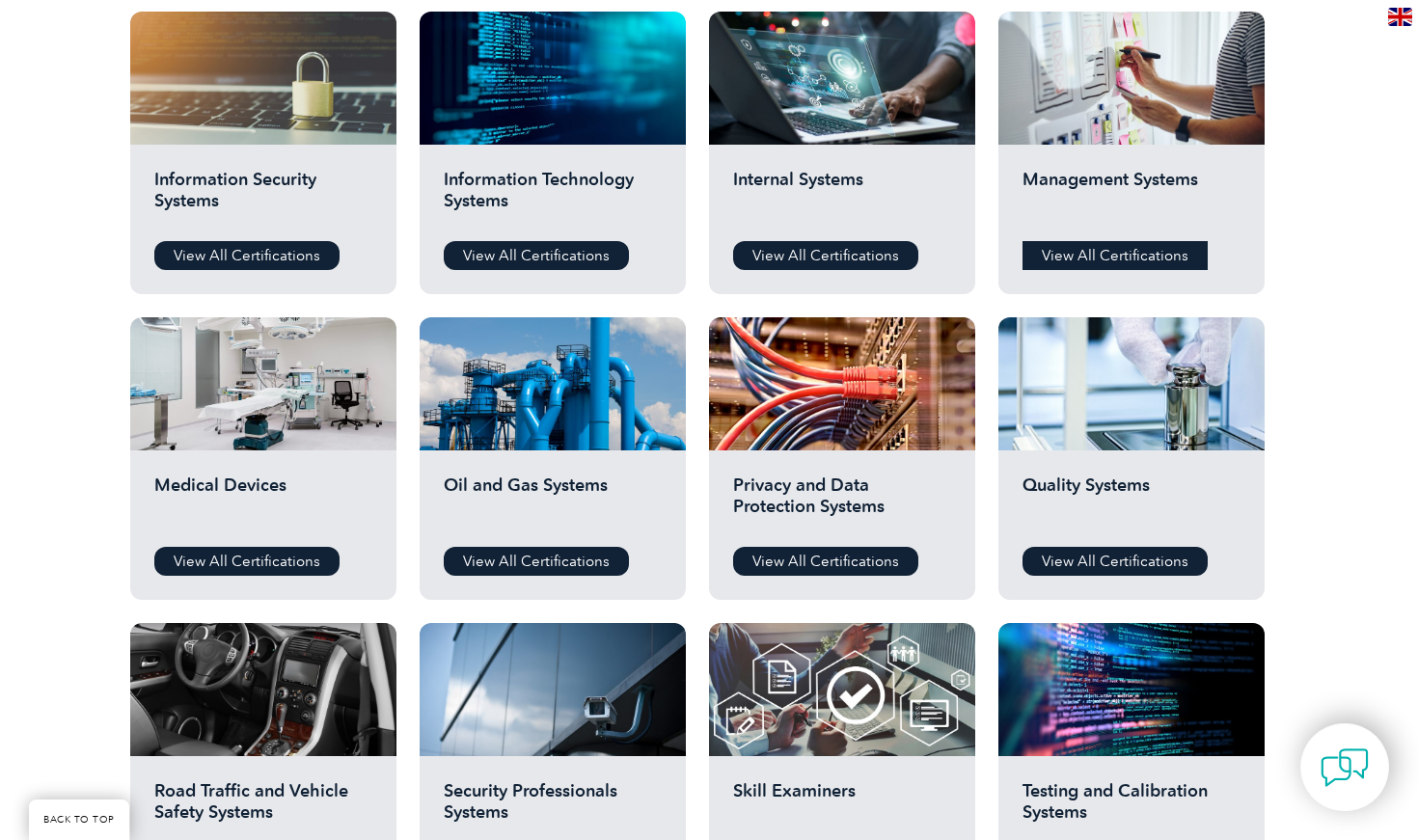
click at [1134, 260] on link "View All Certifications" at bounding box center [1114, 255] width 185 height 29
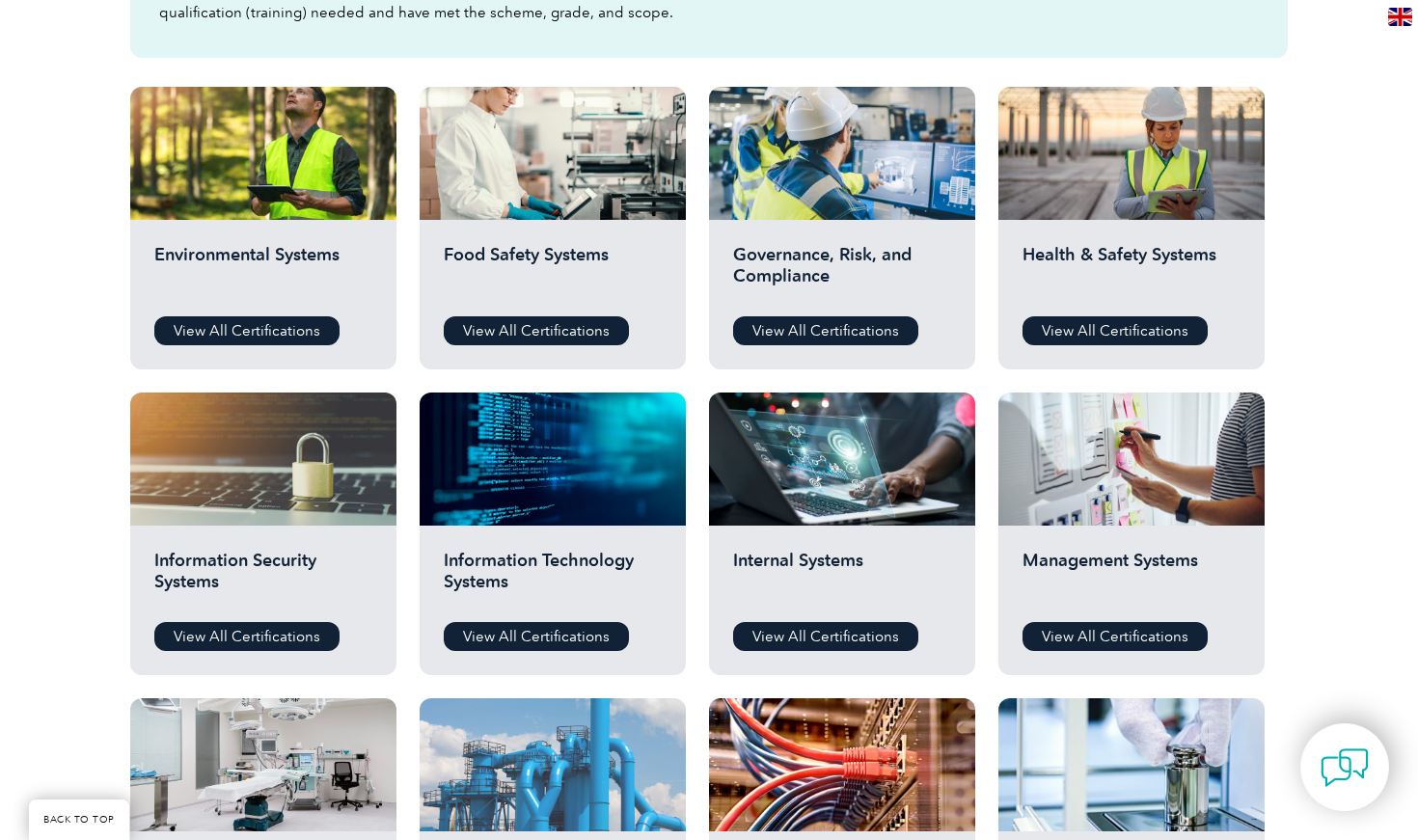
scroll to position [642, 0]
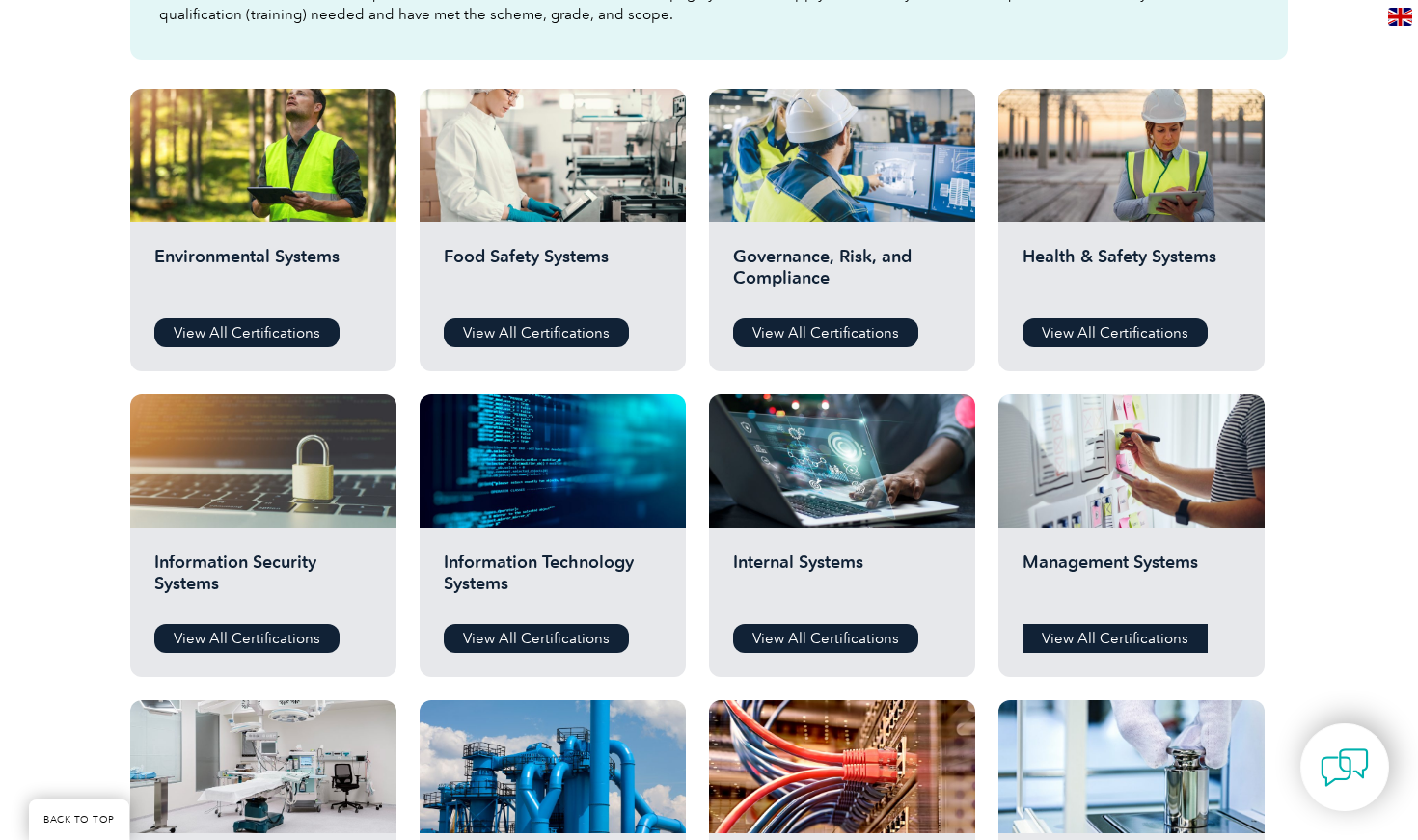
click at [1073, 631] on link "View All Certifications" at bounding box center [1114, 638] width 185 height 29
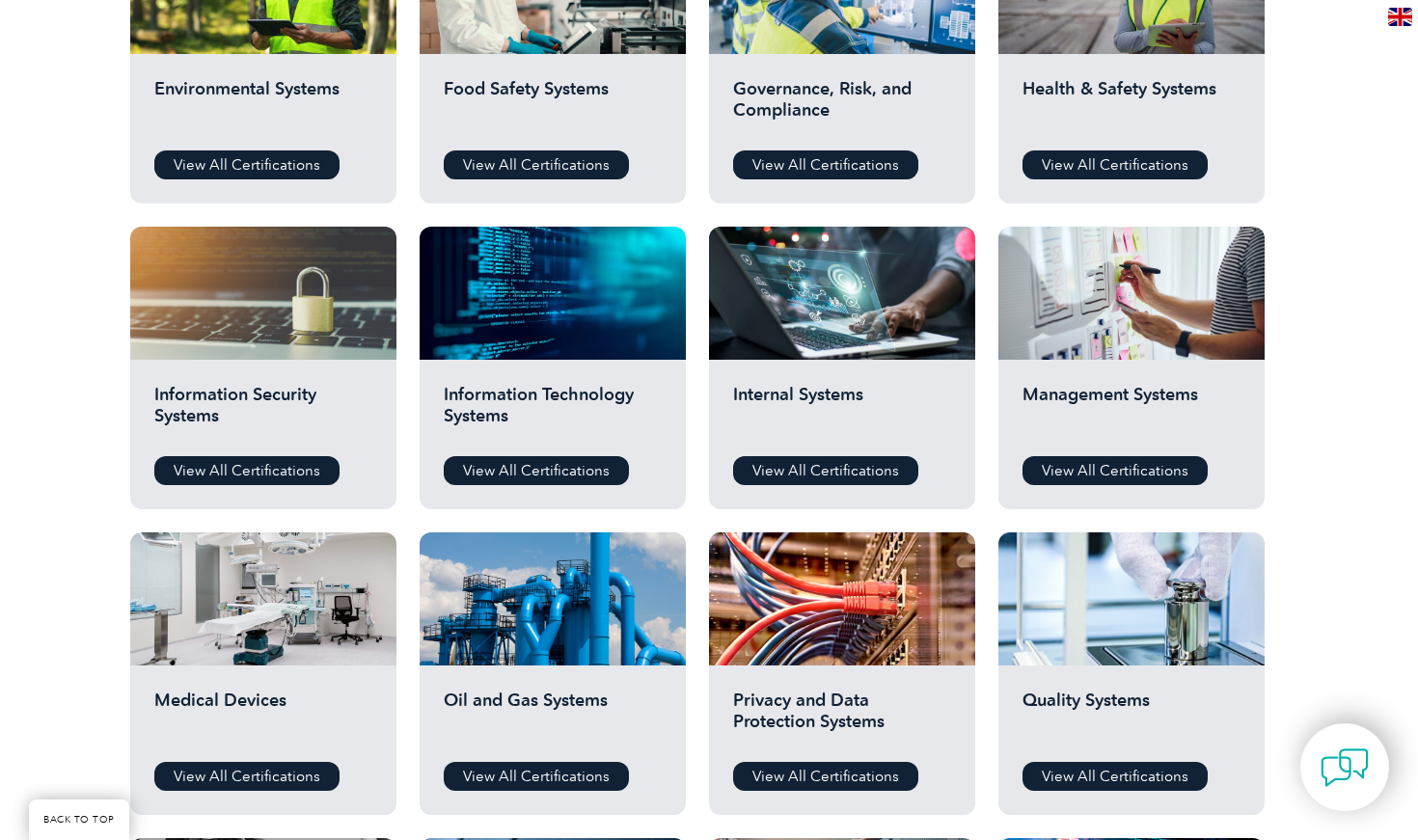
scroll to position [833, 0]
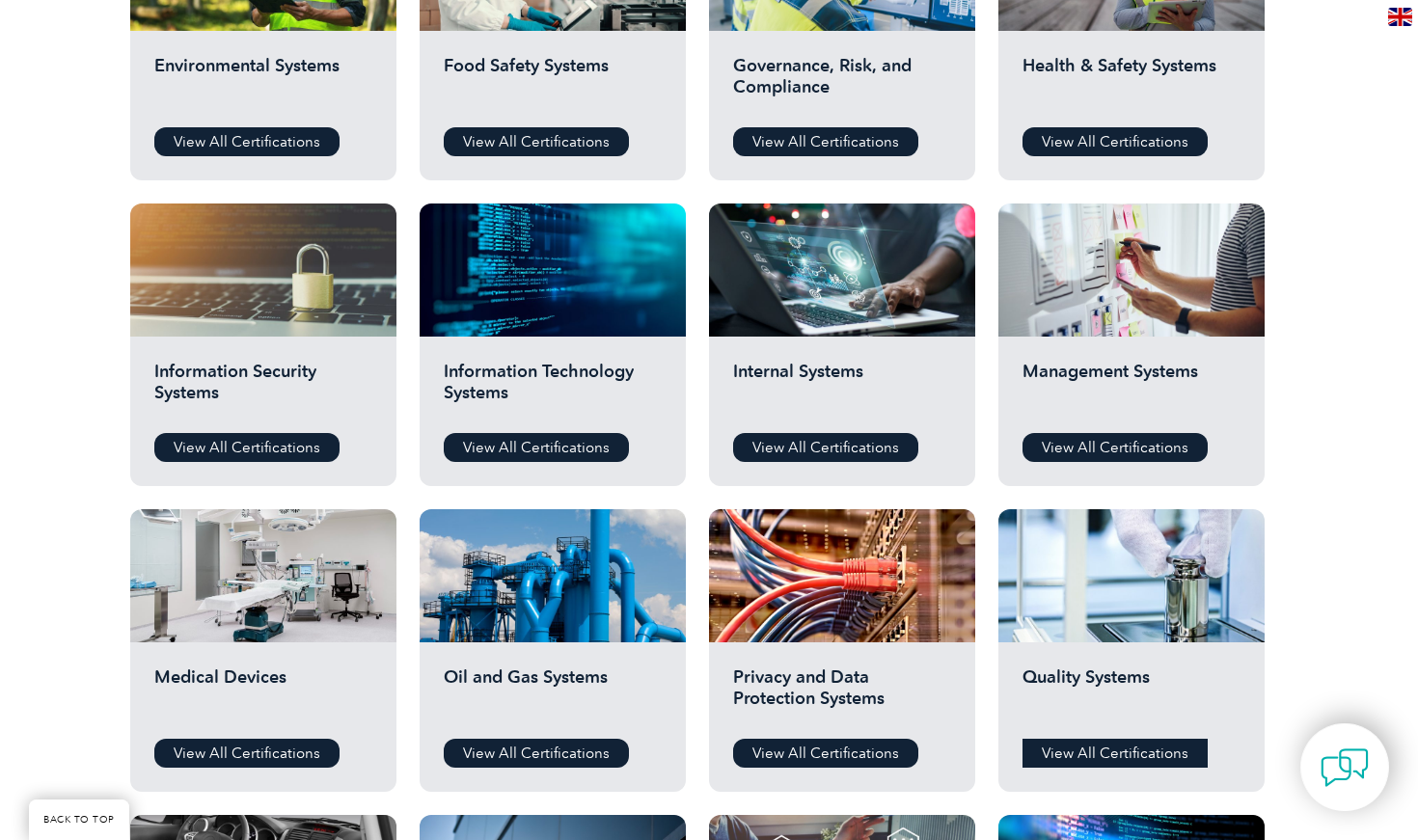
click at [1109, 748] on link "View All Certifications" at bounding box center [1114, 752] width 185 height 29
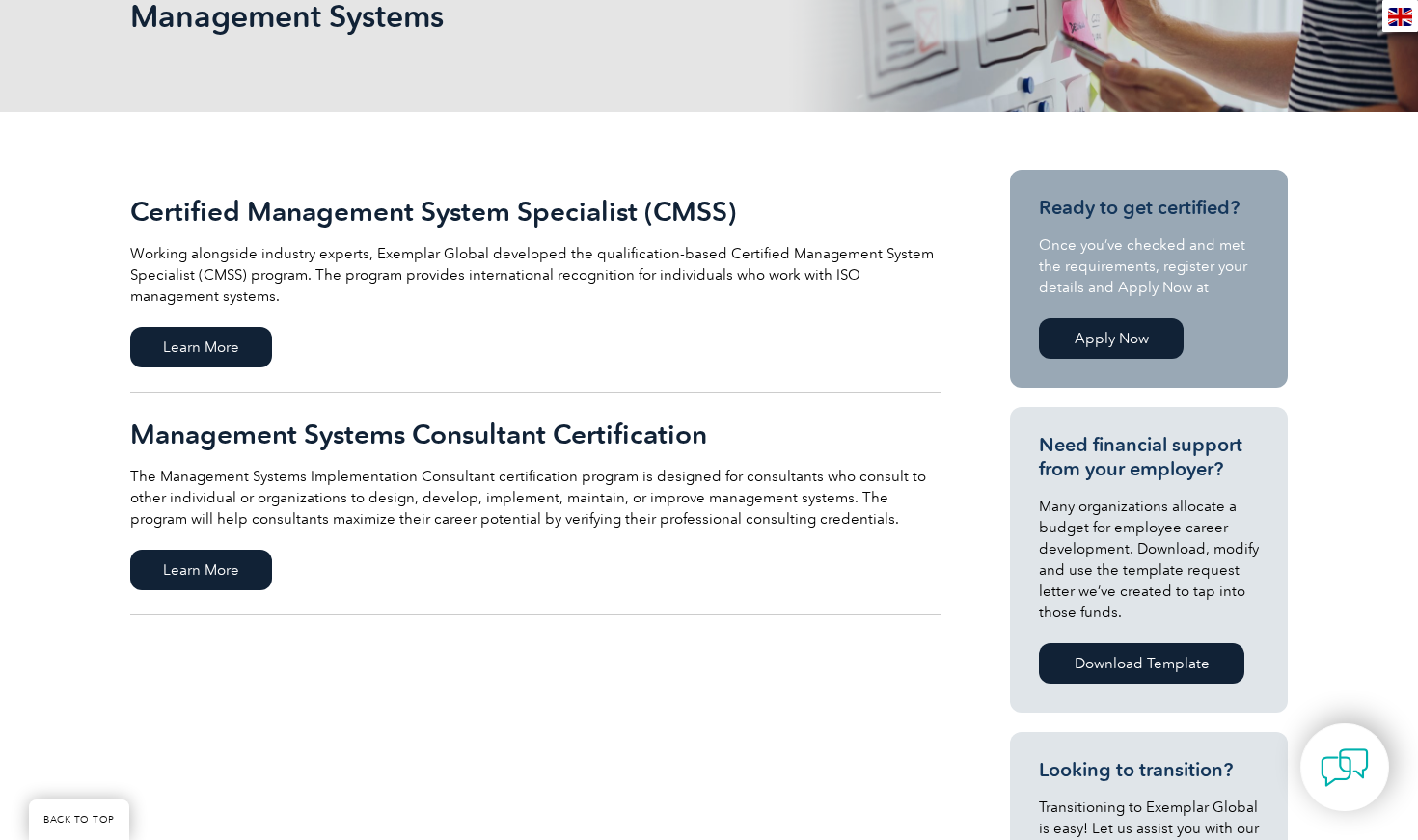
scroll to position [326, 0]
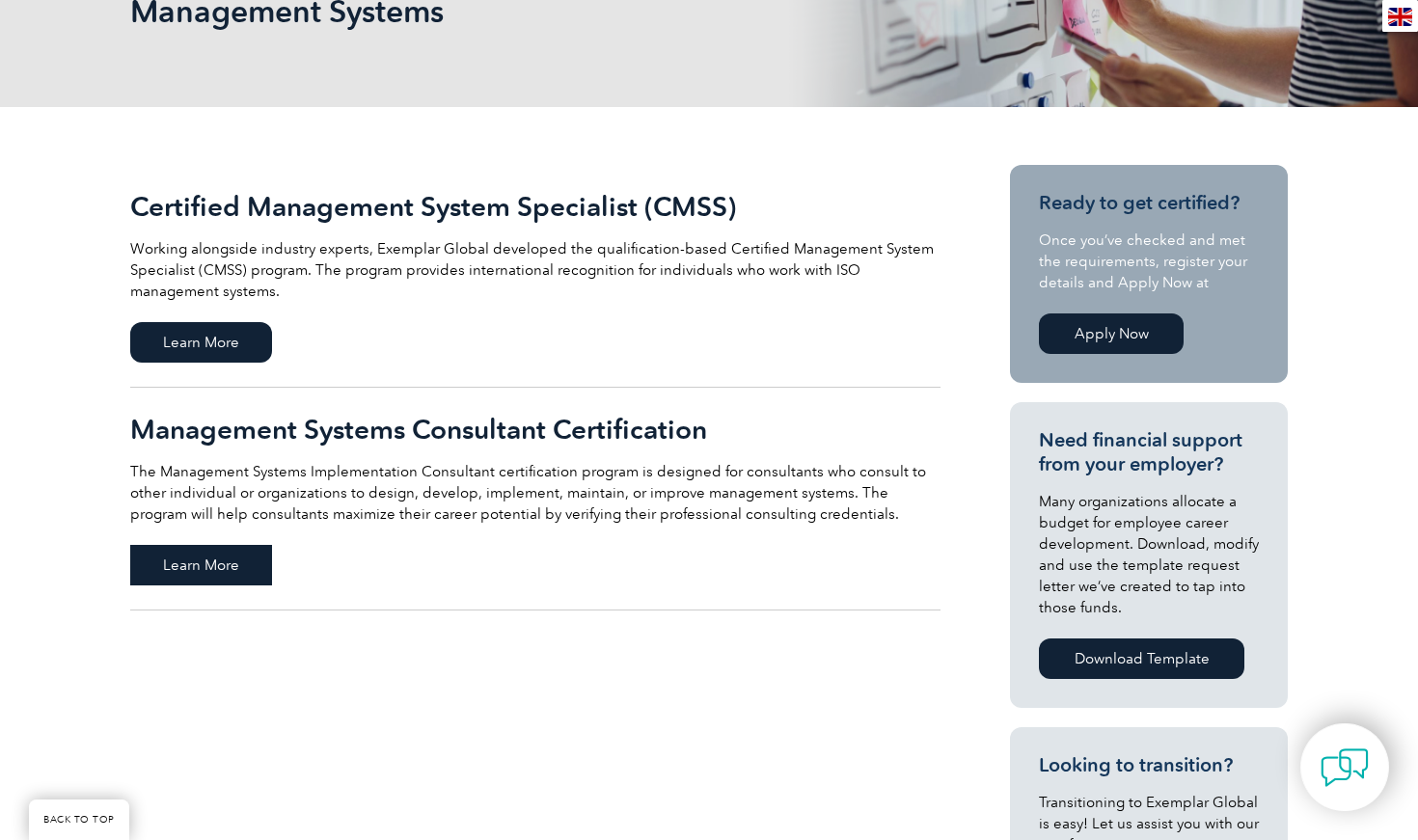
click at [237, 569] on span "Learn More" at bounding box center [201, 564] width 142 height 41
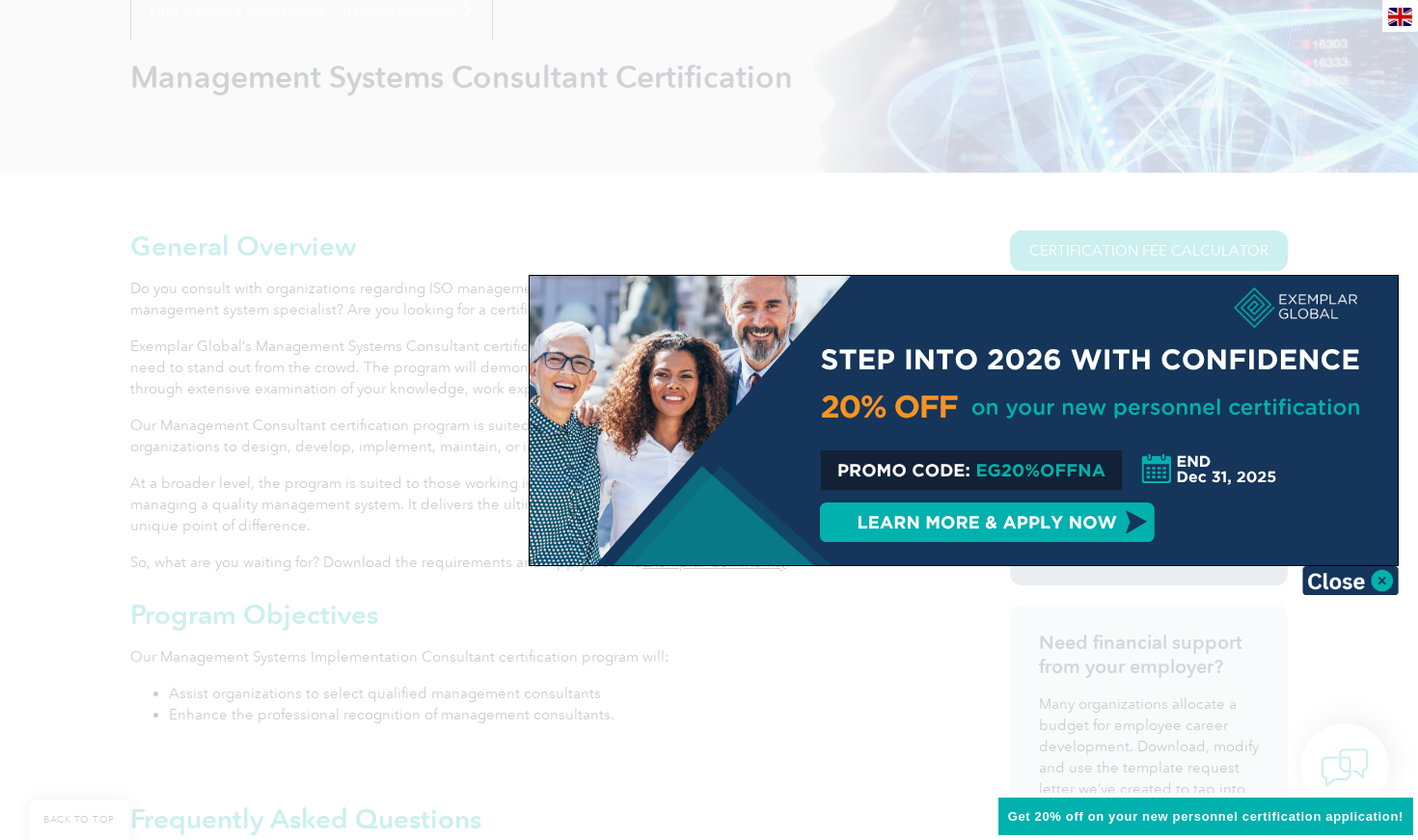
scroll to position [263, 0]
click at [1332, 577] on img at bounding box center [1350, 580] width 97 height 29
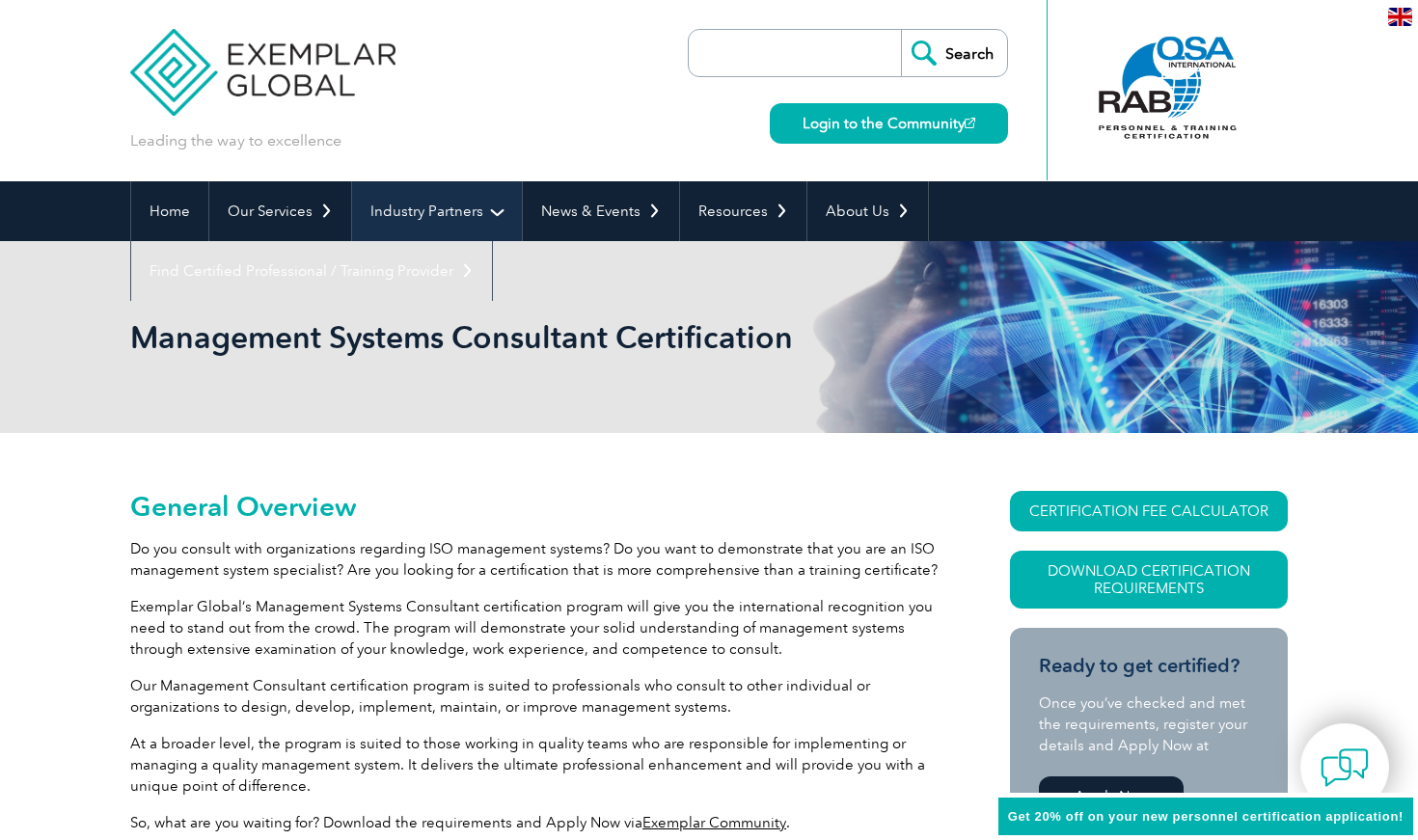
scroll to position [0, 0]
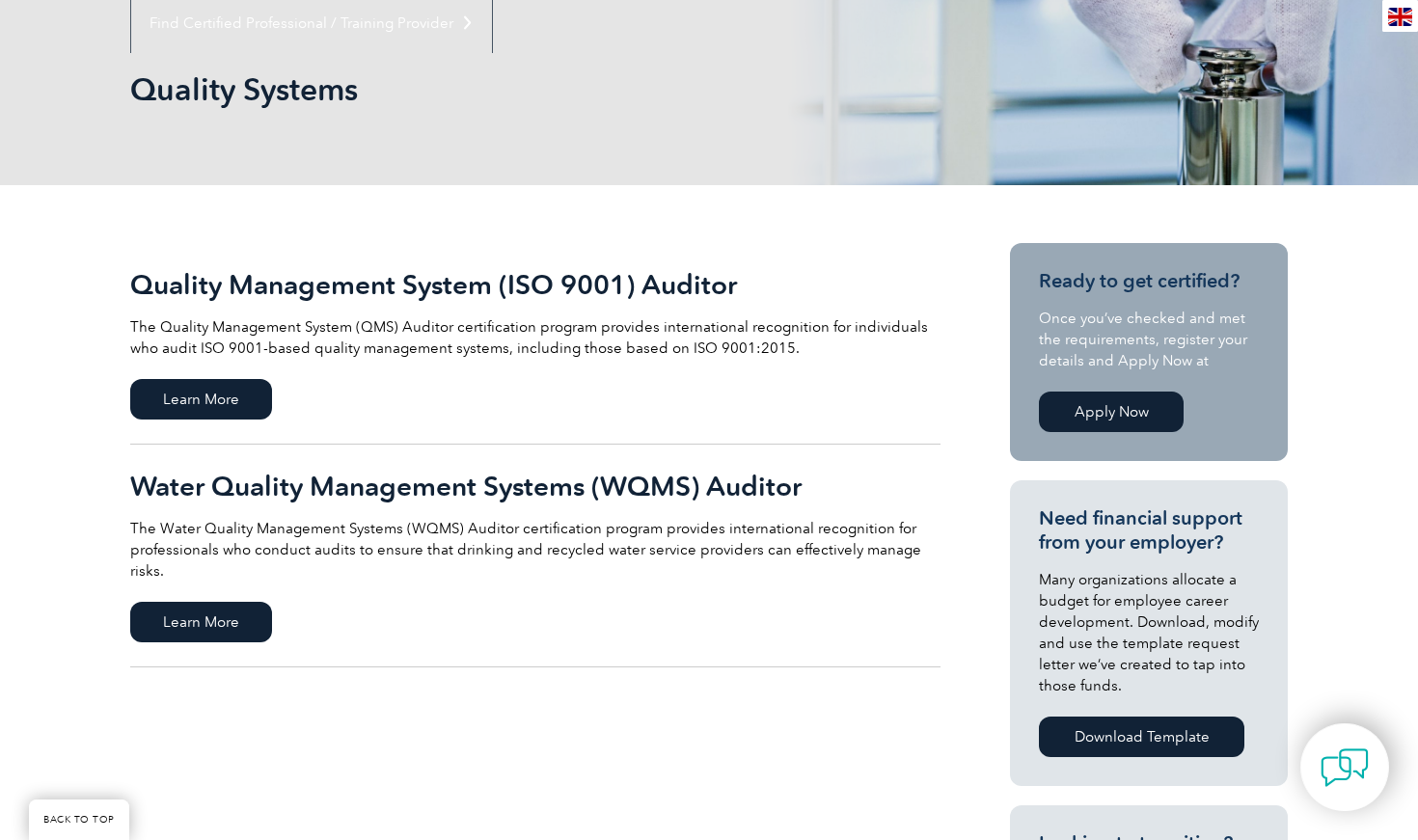
scroll to position [256, 0]
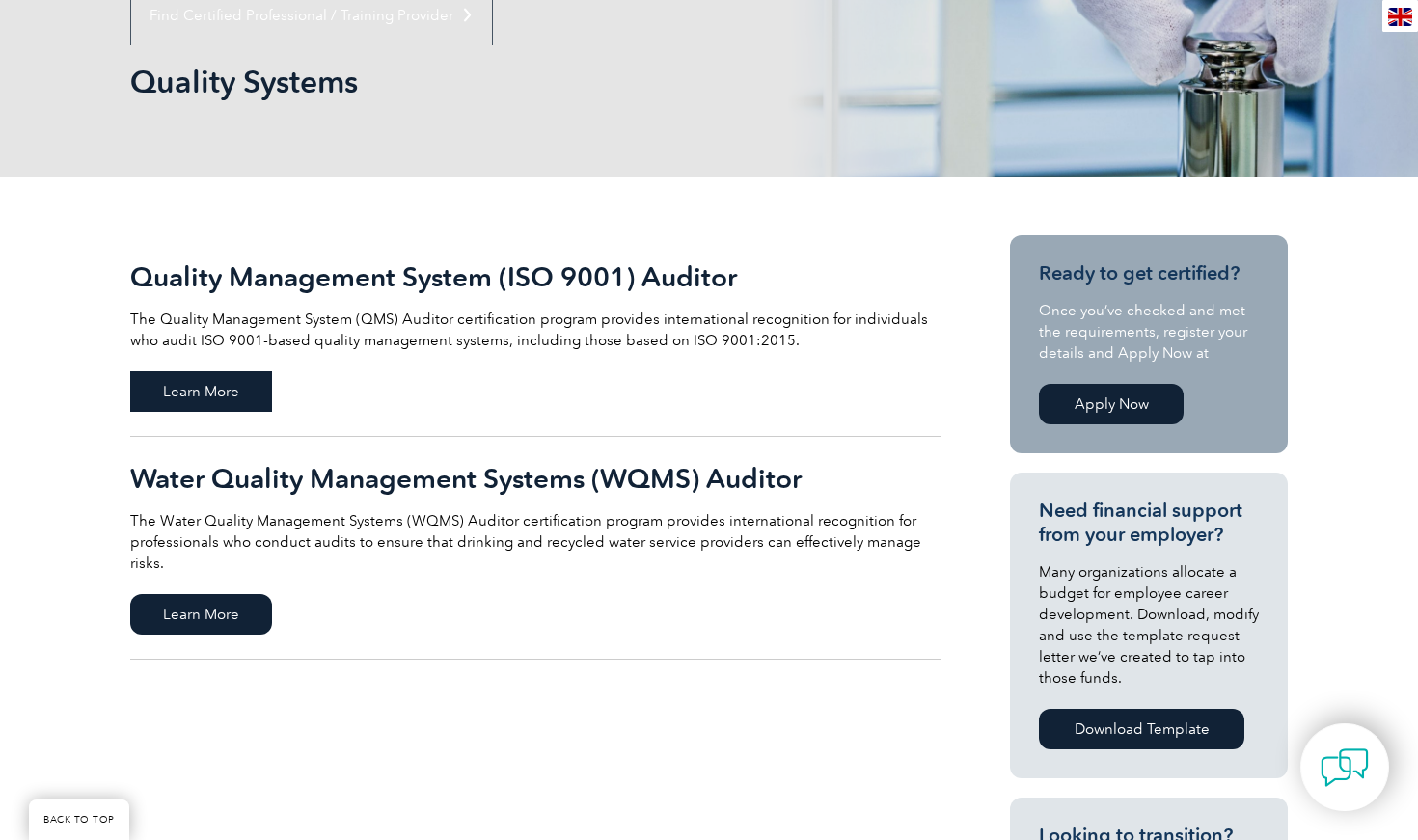
click at [203, 393] on span "Learn More" at bounding box center [201, 392] width 142 height 41
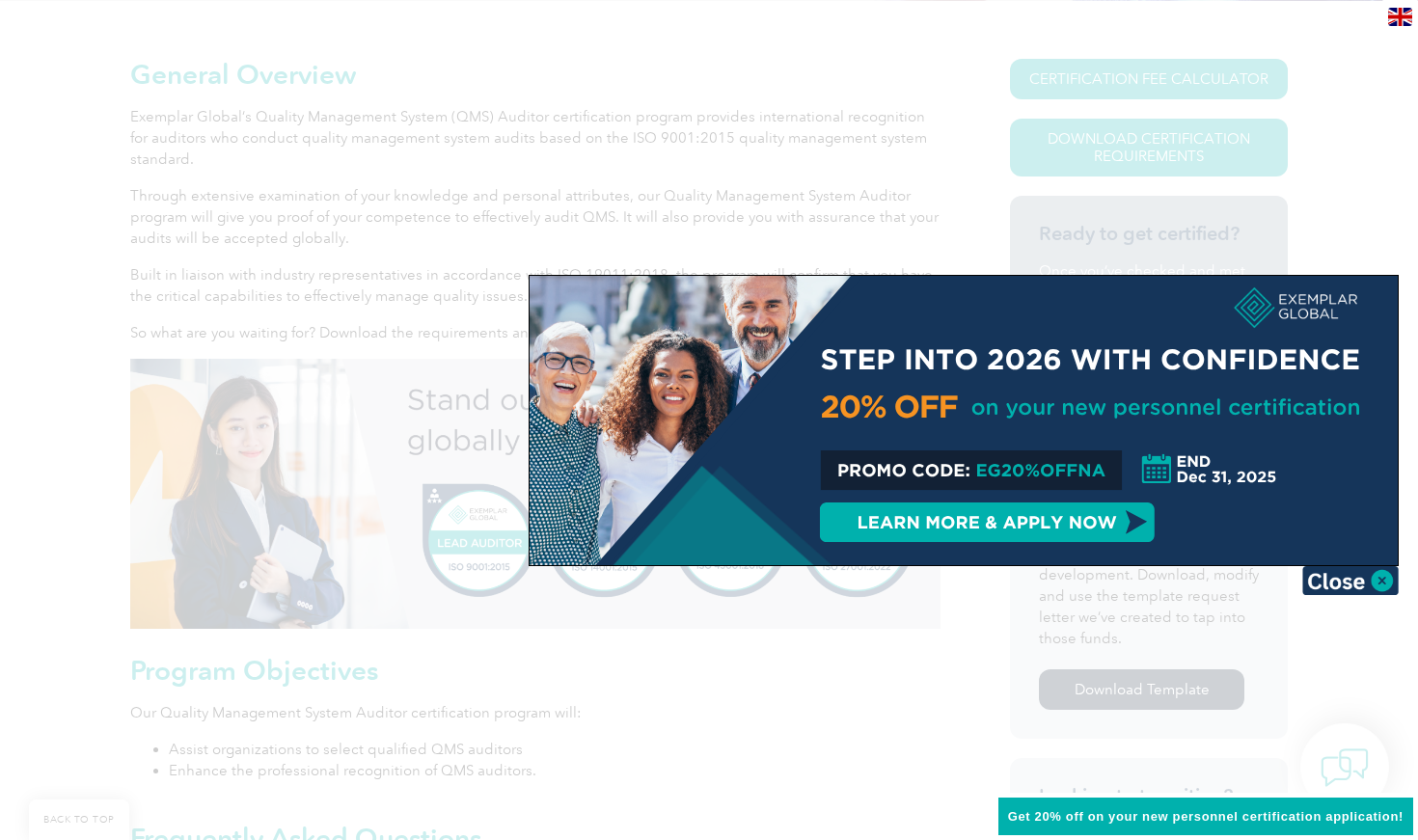
scroll to position [435, 0]
click at [1356, 586] on img at bounding box center [1350, 580] width 97 height 29
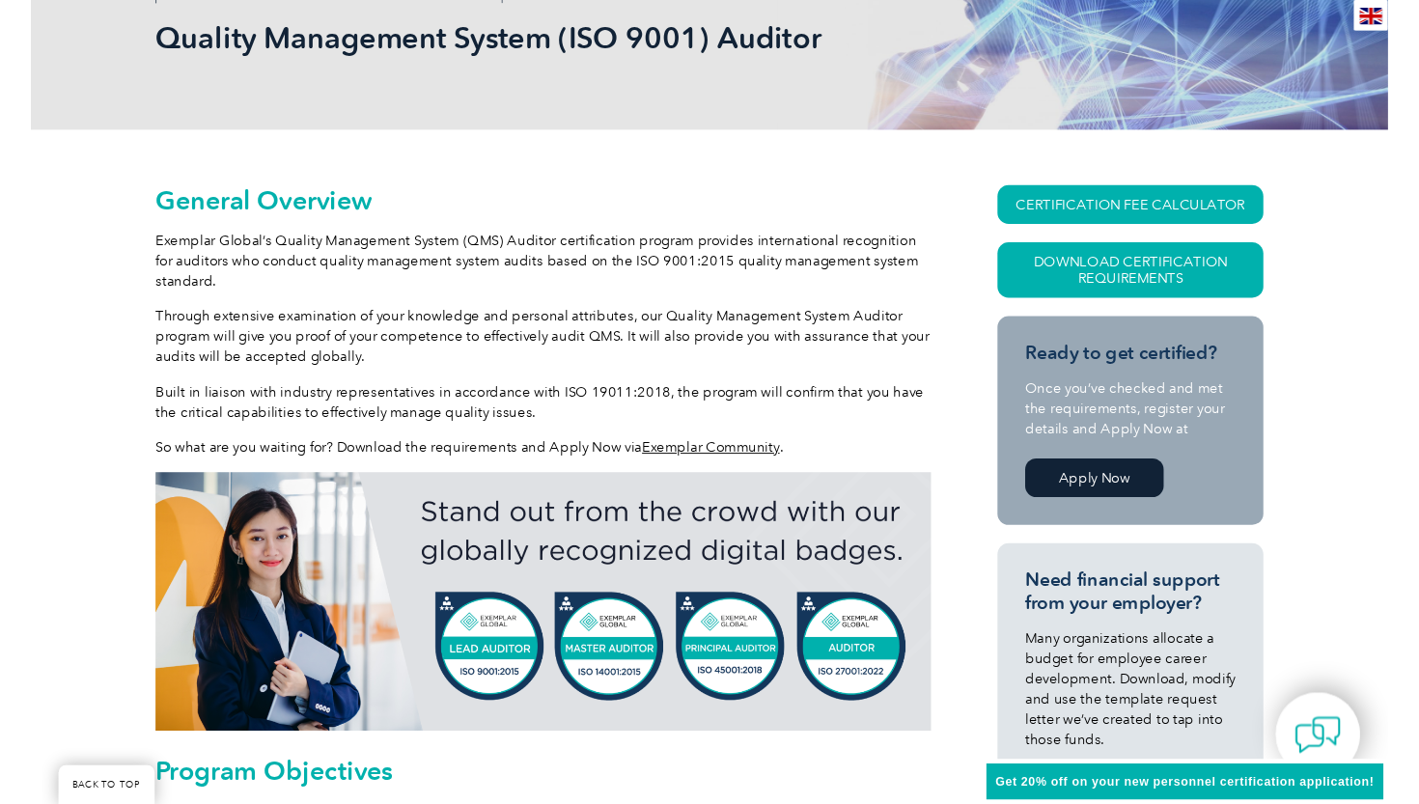
scroll to position [295, 0]
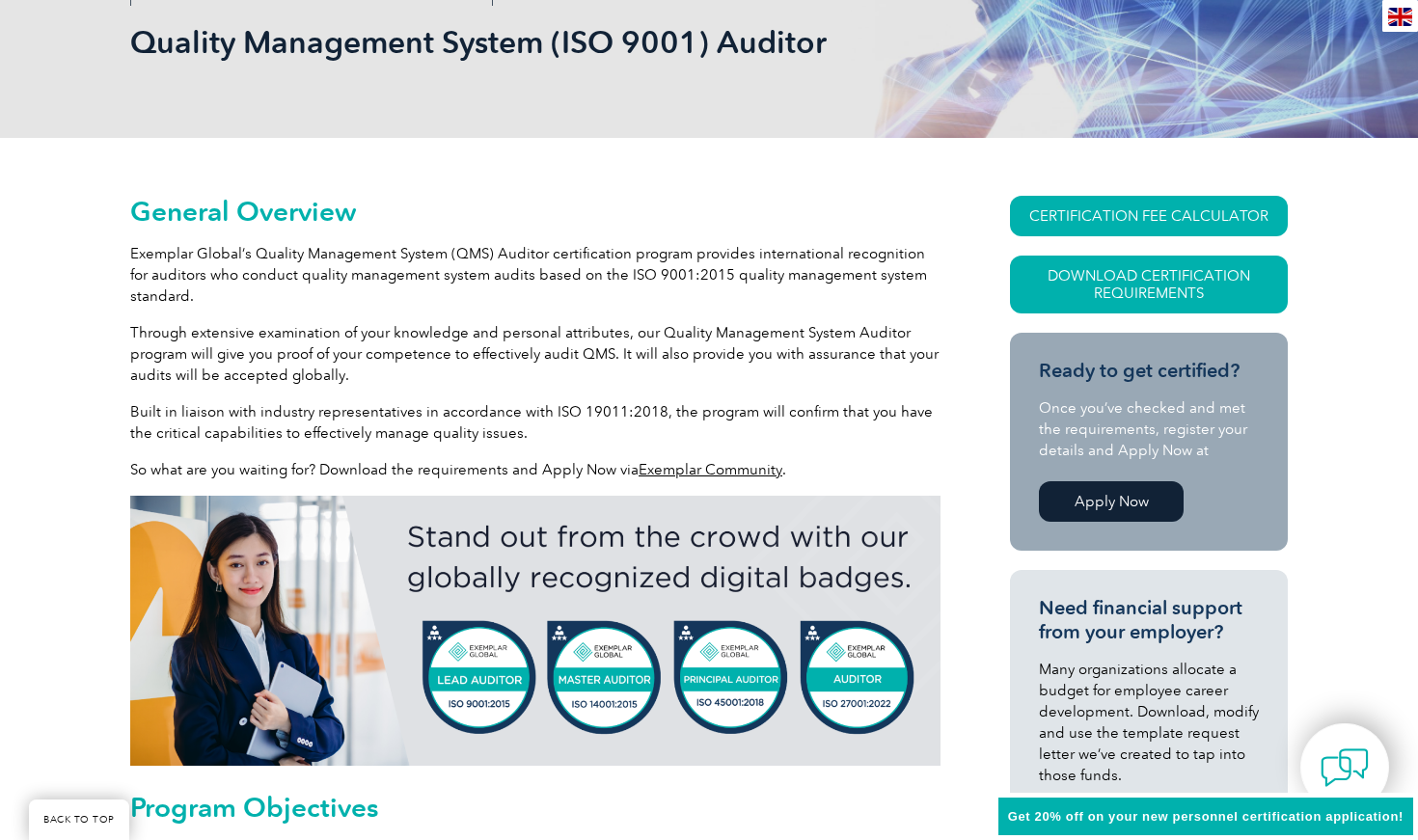
click at [1130, 503] on link "Apply Now" at bounding box center [1111, 501] width 145 height 41
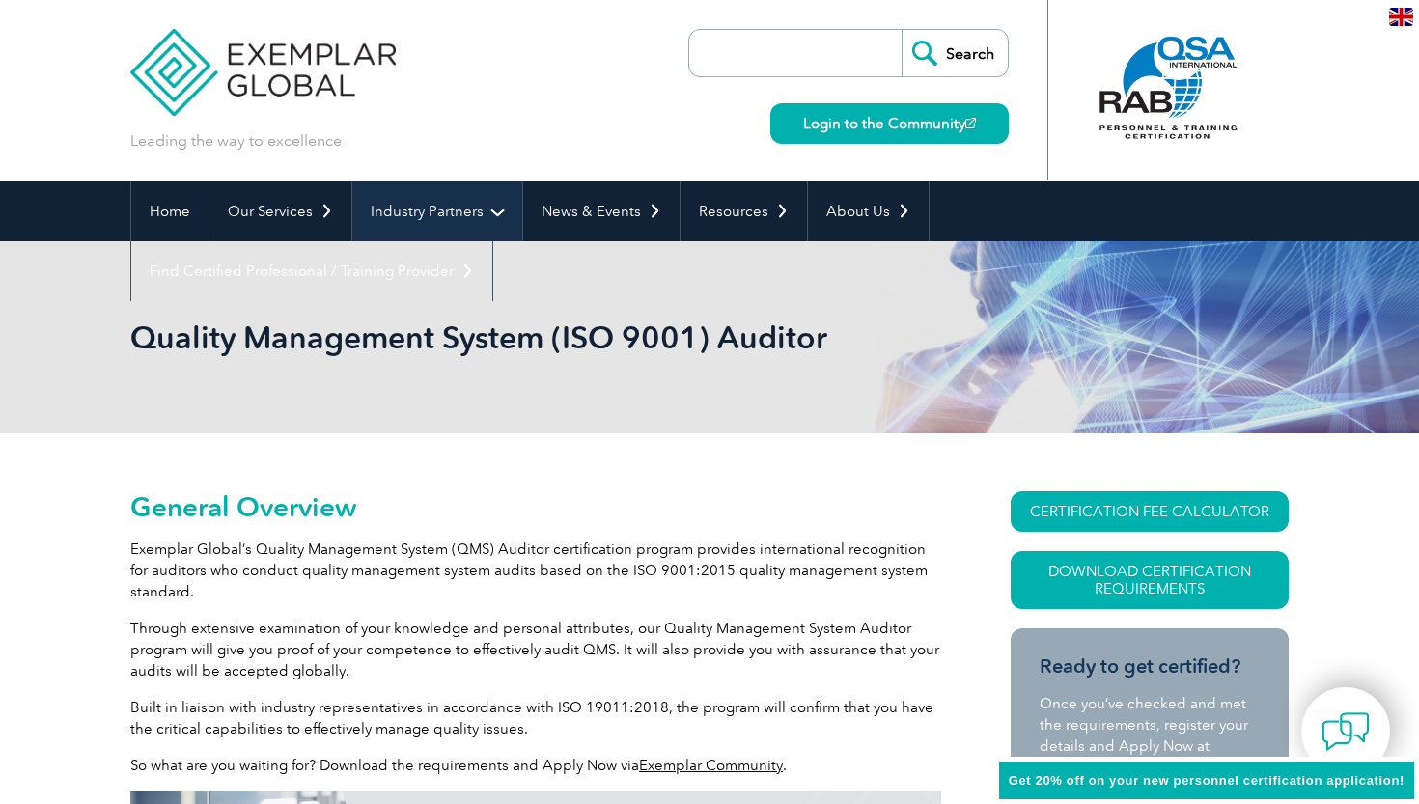
scroll to position [0, 0]
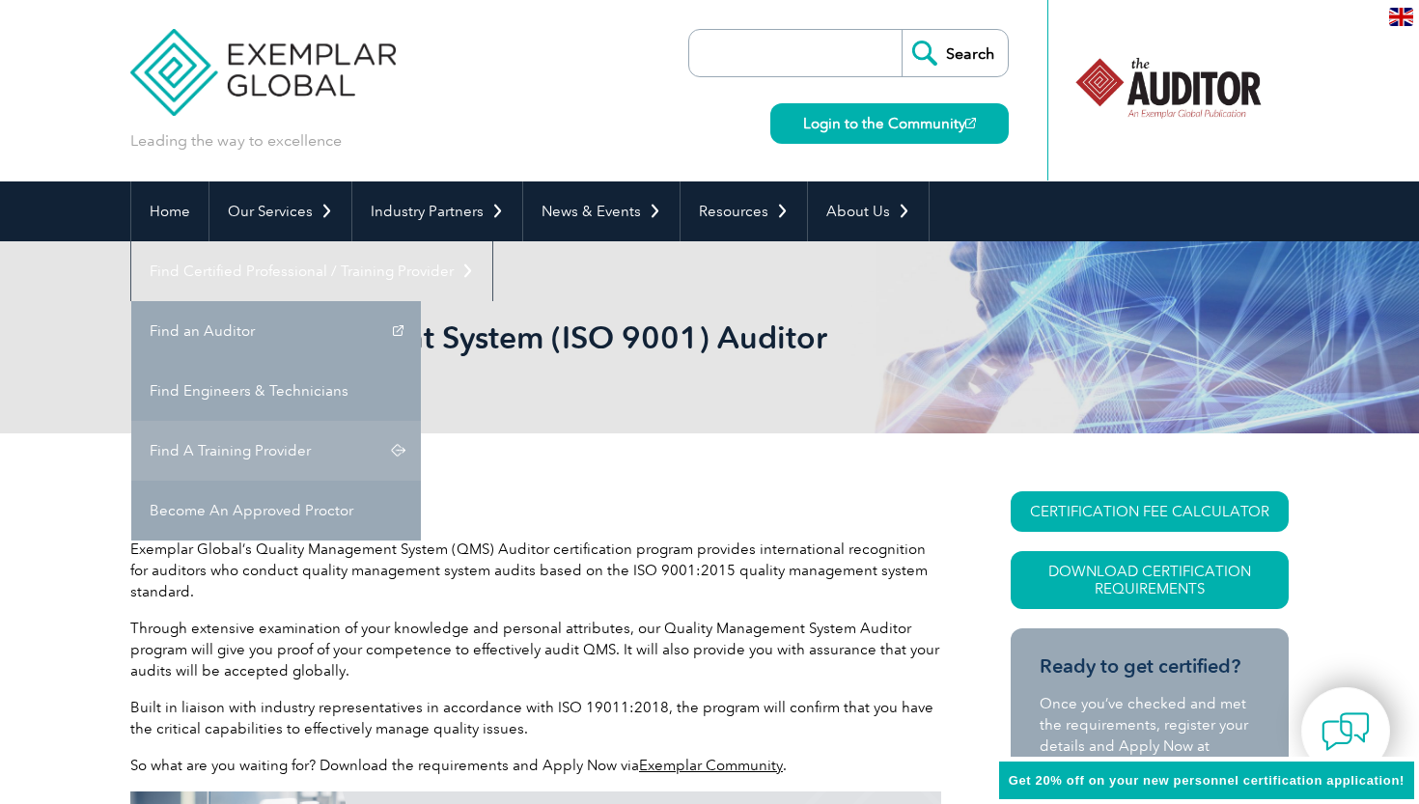
click at [421, 421] on link "Find A Training Provider" at bounding box center [276, 451] width 290 height 60
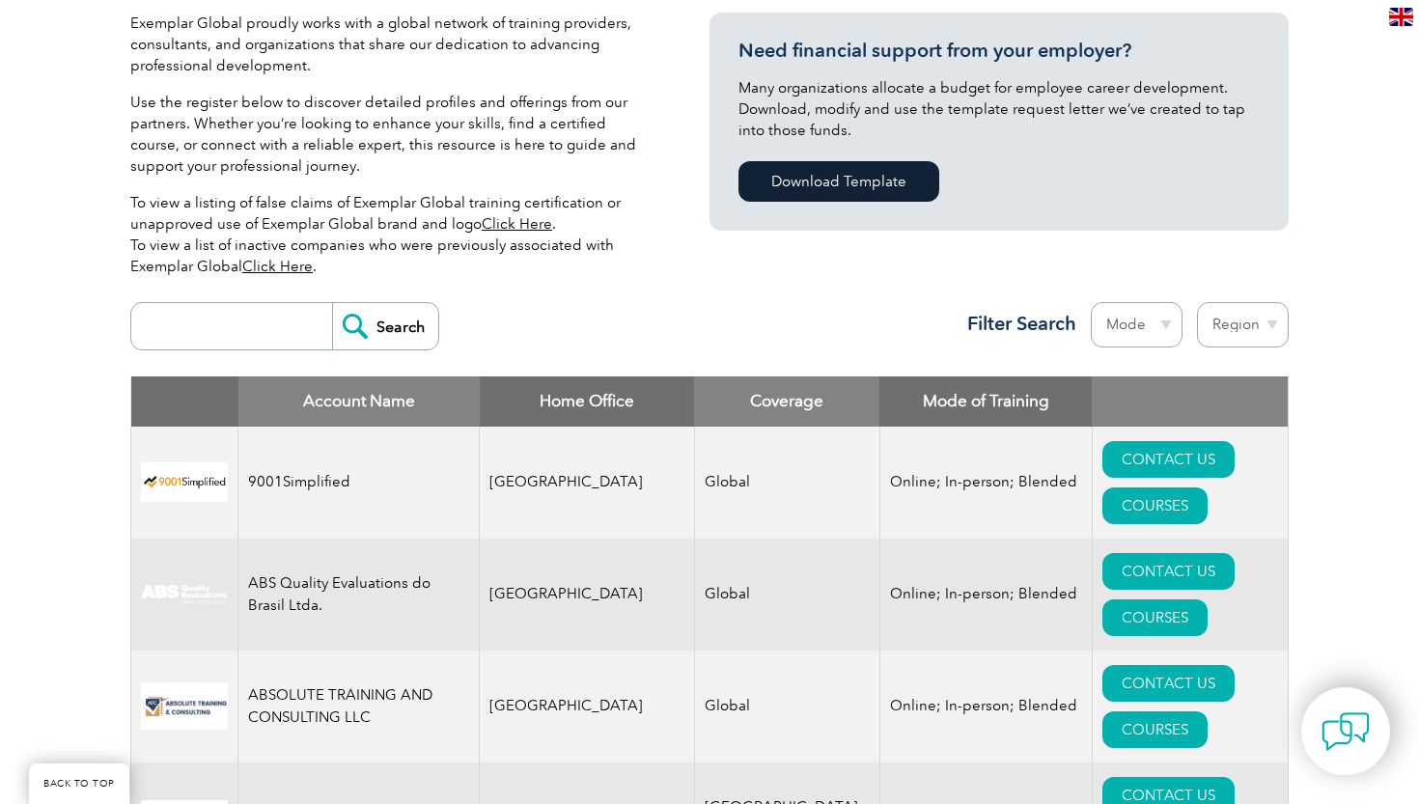
scroll to position [476, 0]
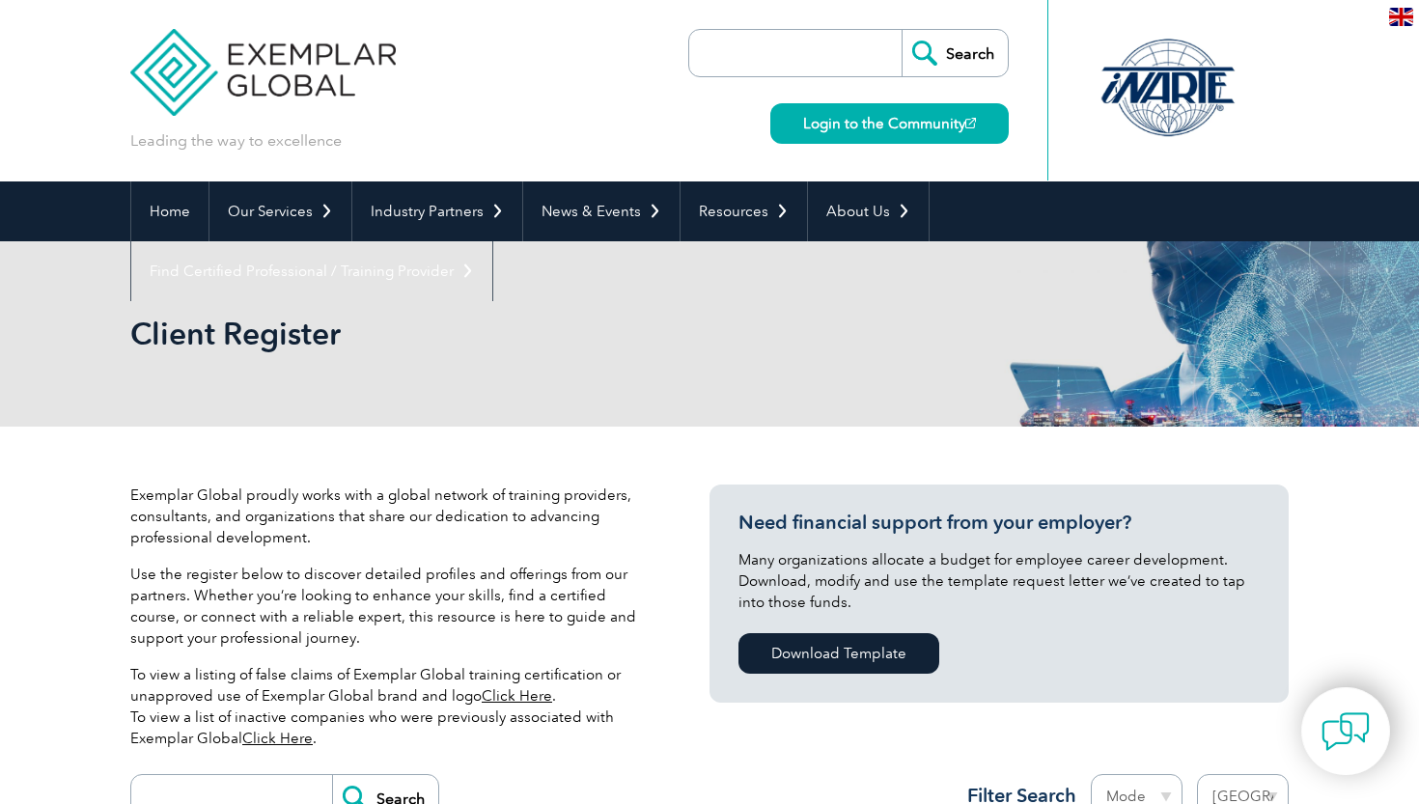
select select "India"
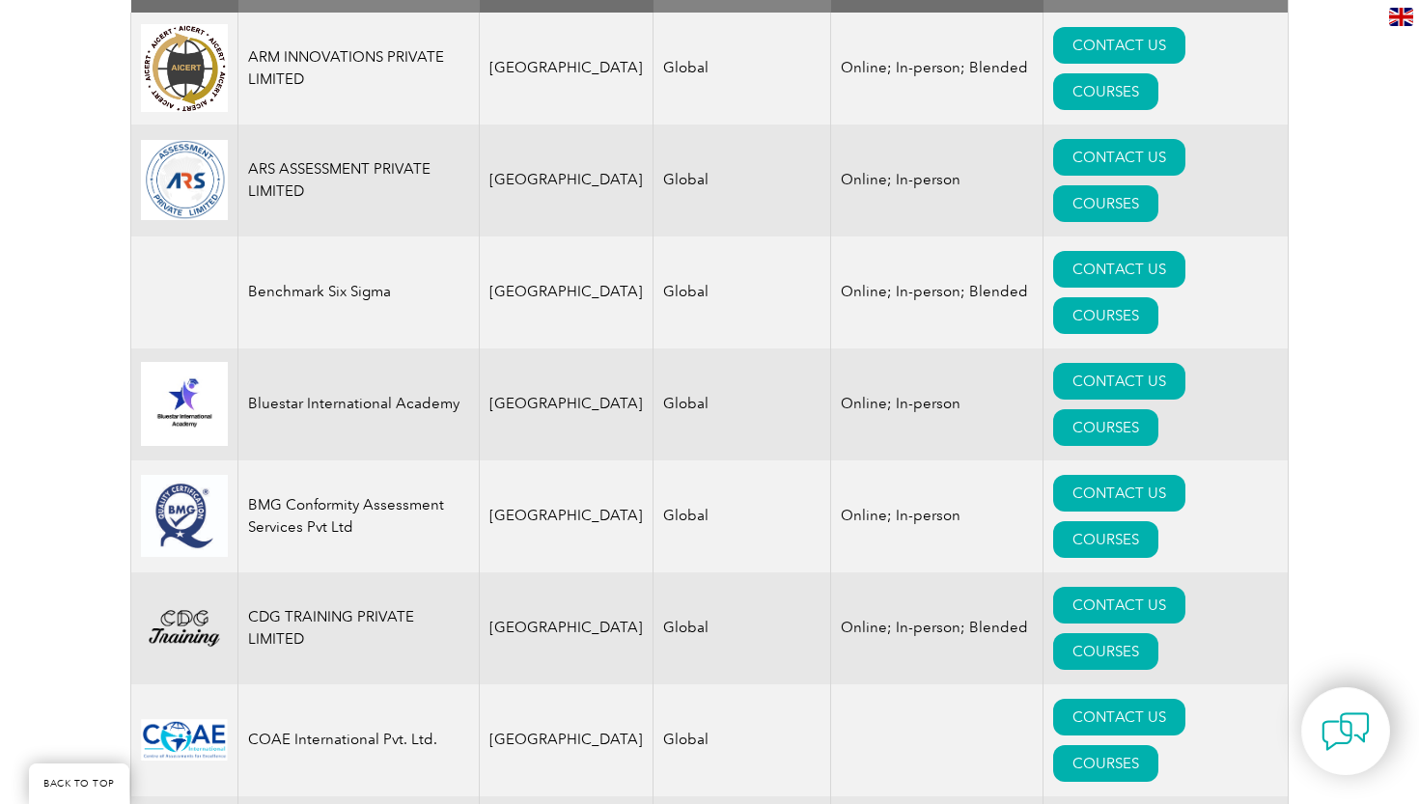
scroll to position [894, 0]
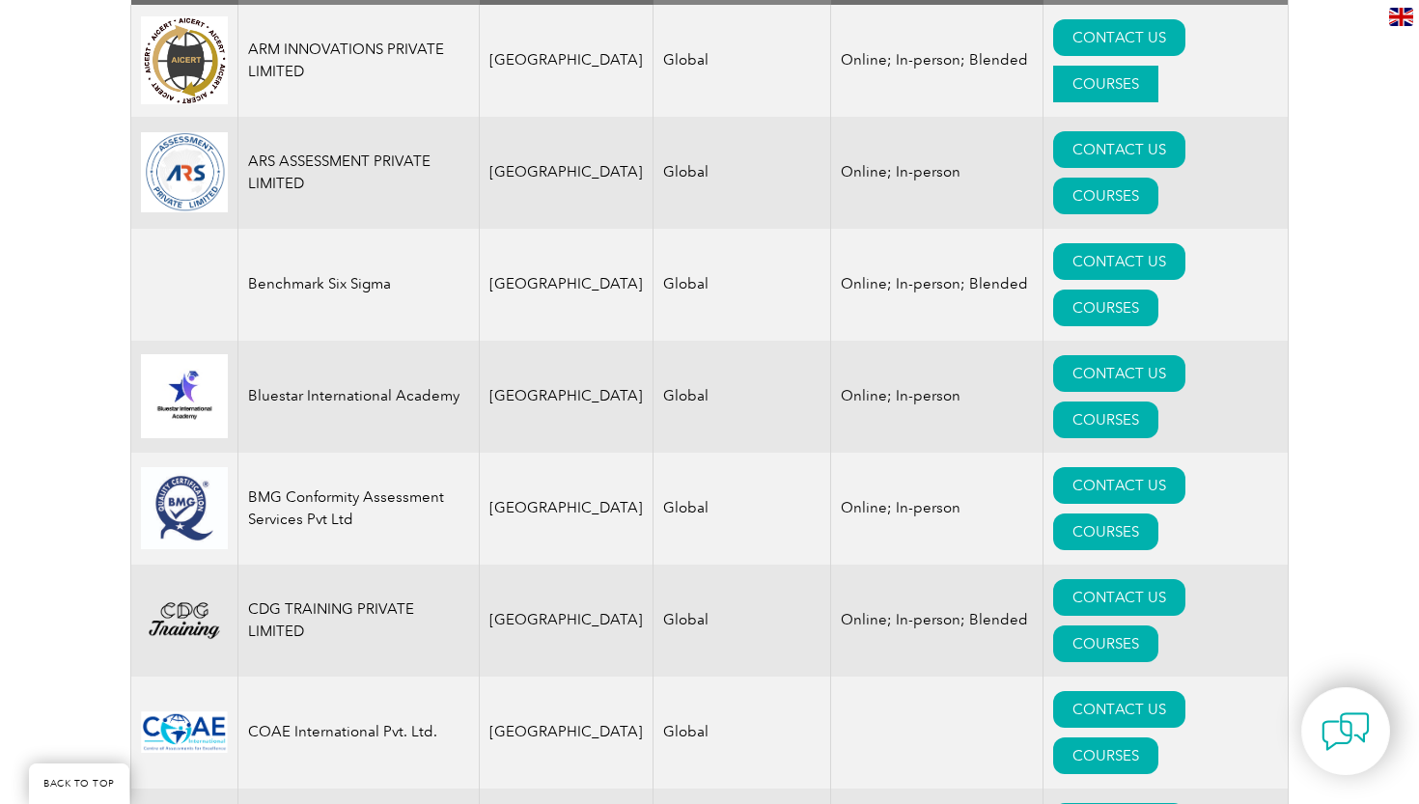
click at [1158, 66] on link "COURSES" at bounding box center [1105, 84] width 105 height 37
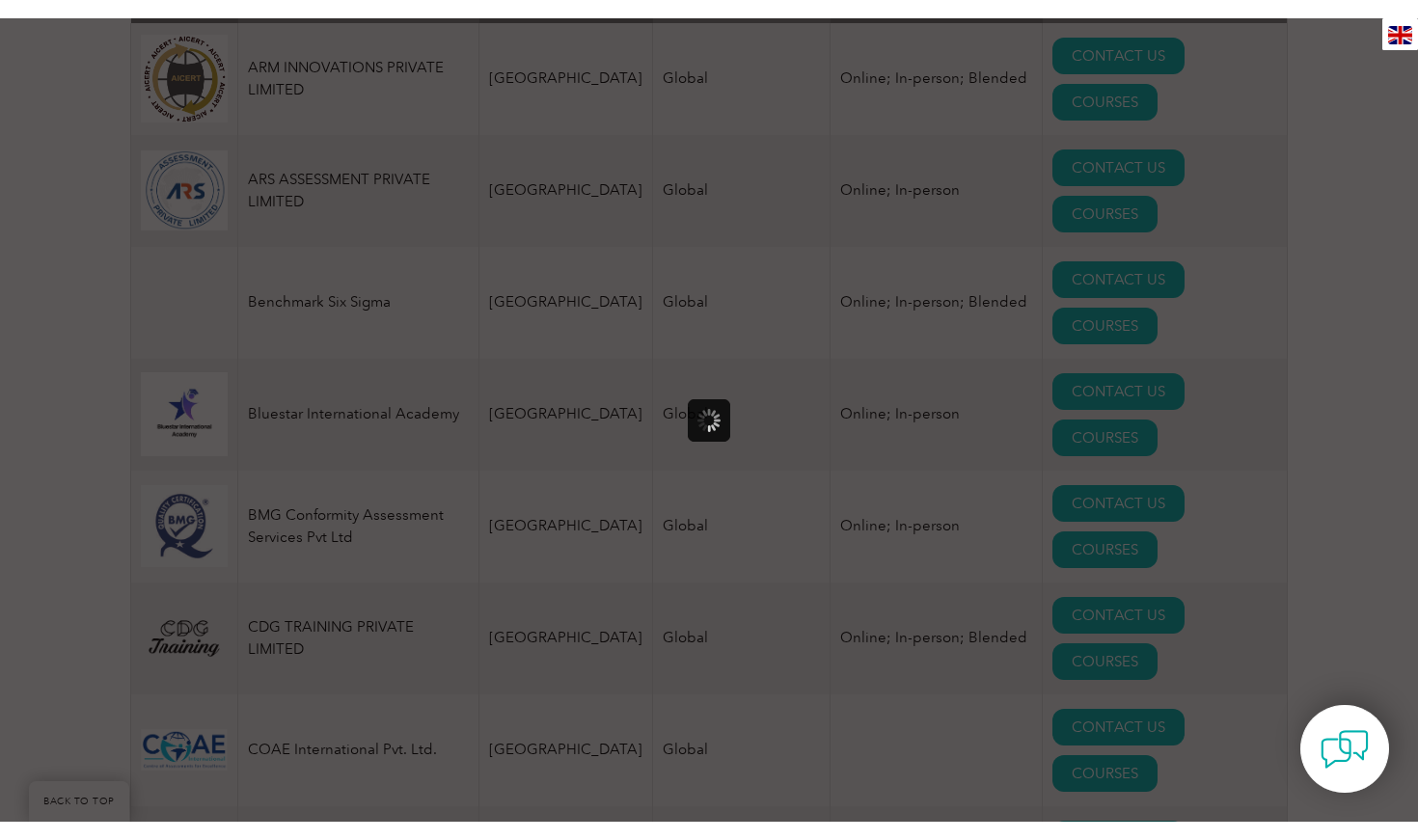
scroll to position [0, 0]
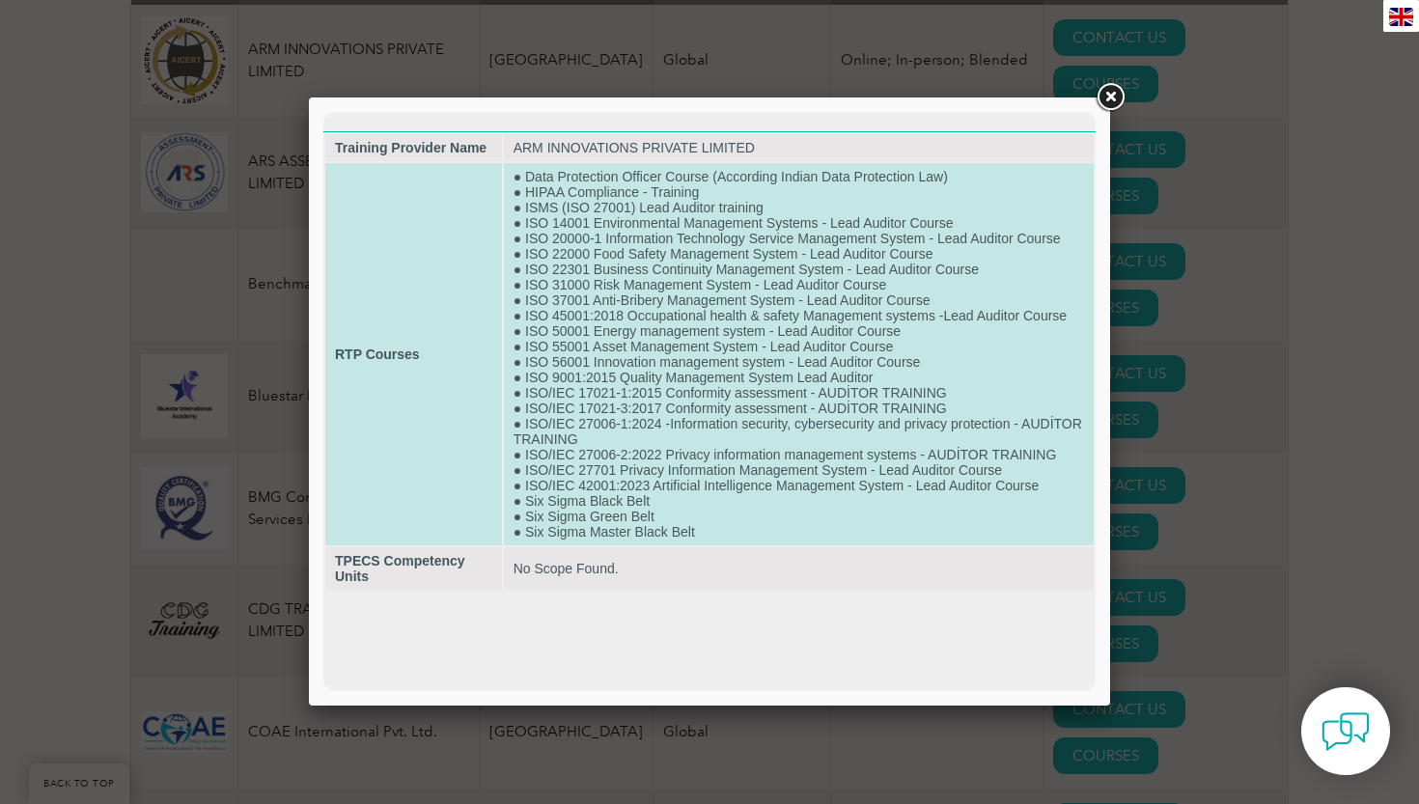
click at [865, 320] on td "● Data Protection Officer Course (According Indian Data Protection Law) ● HIPAA…" at bounding box center [799, 354] width 590 height 382
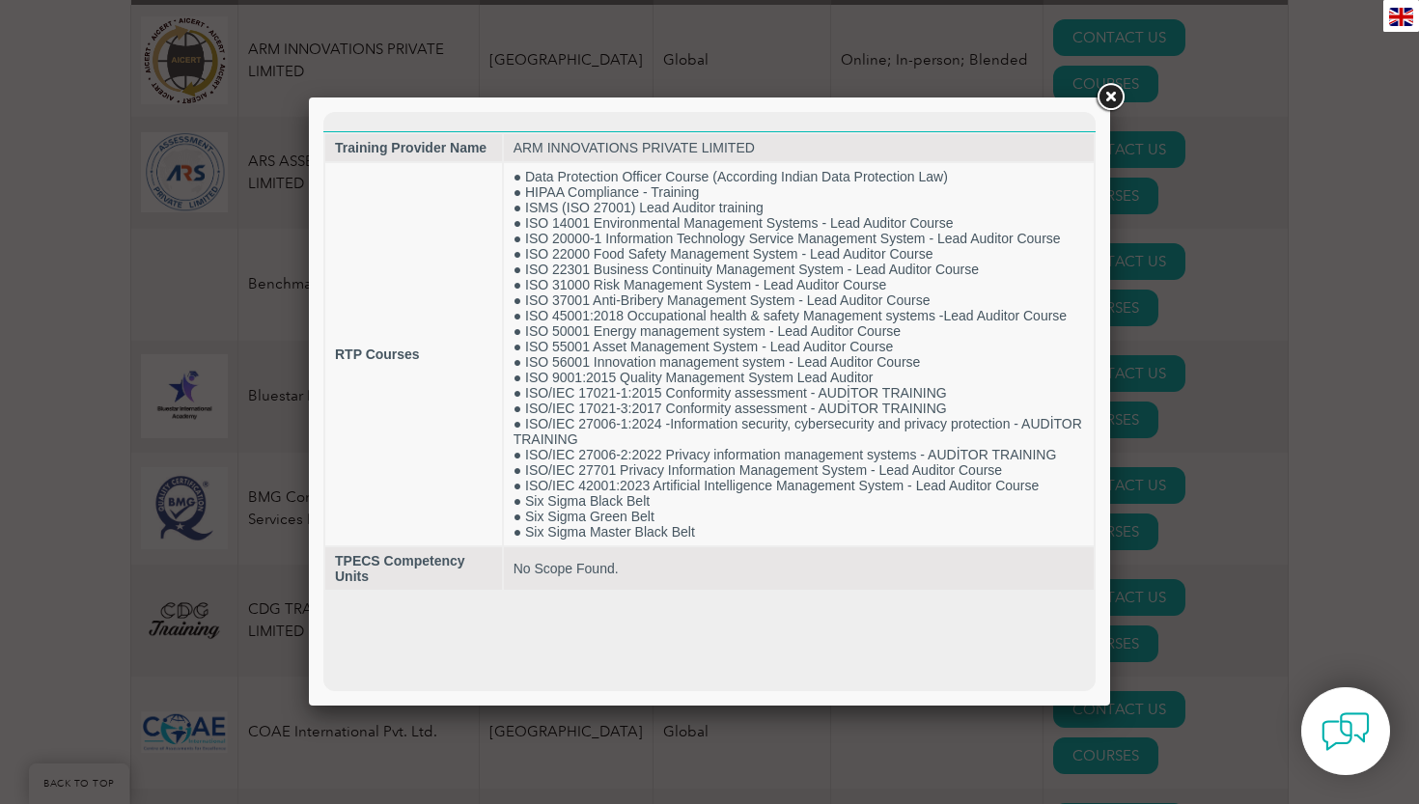
click at [1108, 102] on link at bounding box center [1110, 97] width 35 height 35
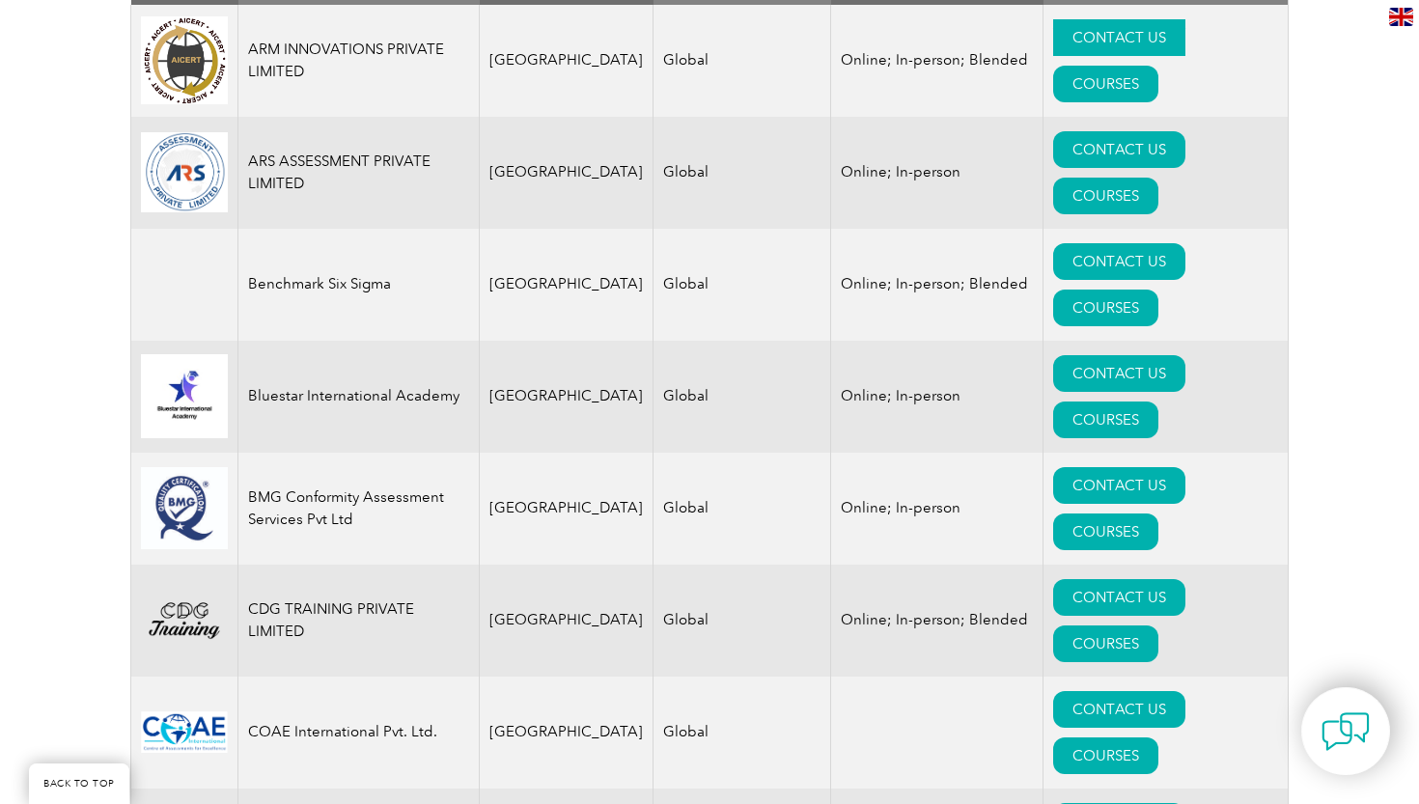
click at [1070, 55] on link "CONTACT US" at bounding box center [1119, 37] width 132 height 37
click at [1054, 243] on link "CONTACT US" at bounding box center [1119, 261] width 132 height 37
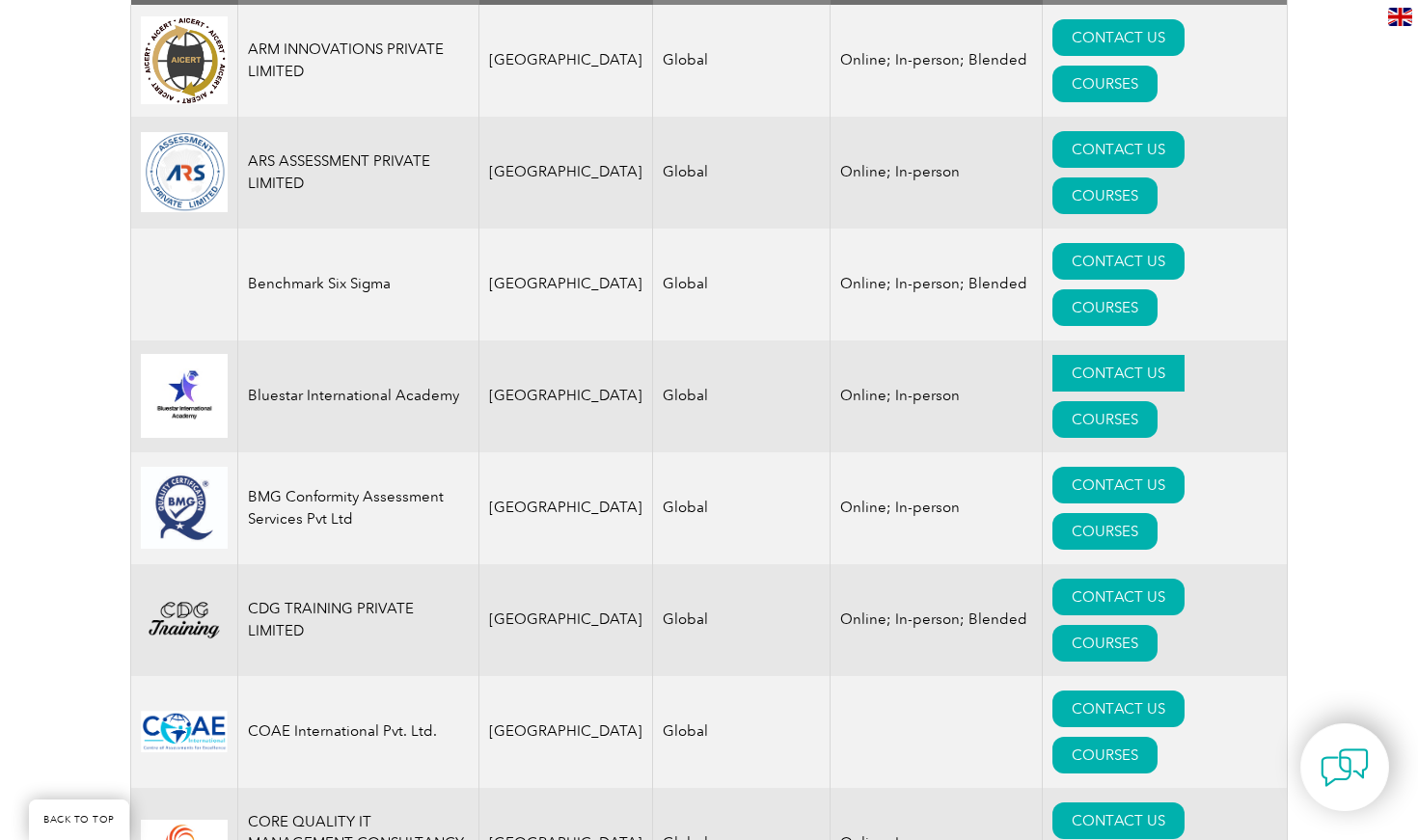
click at [1052, 355] on link "CONTACT US" at bounding box center [1118, 373] width 132 height 37
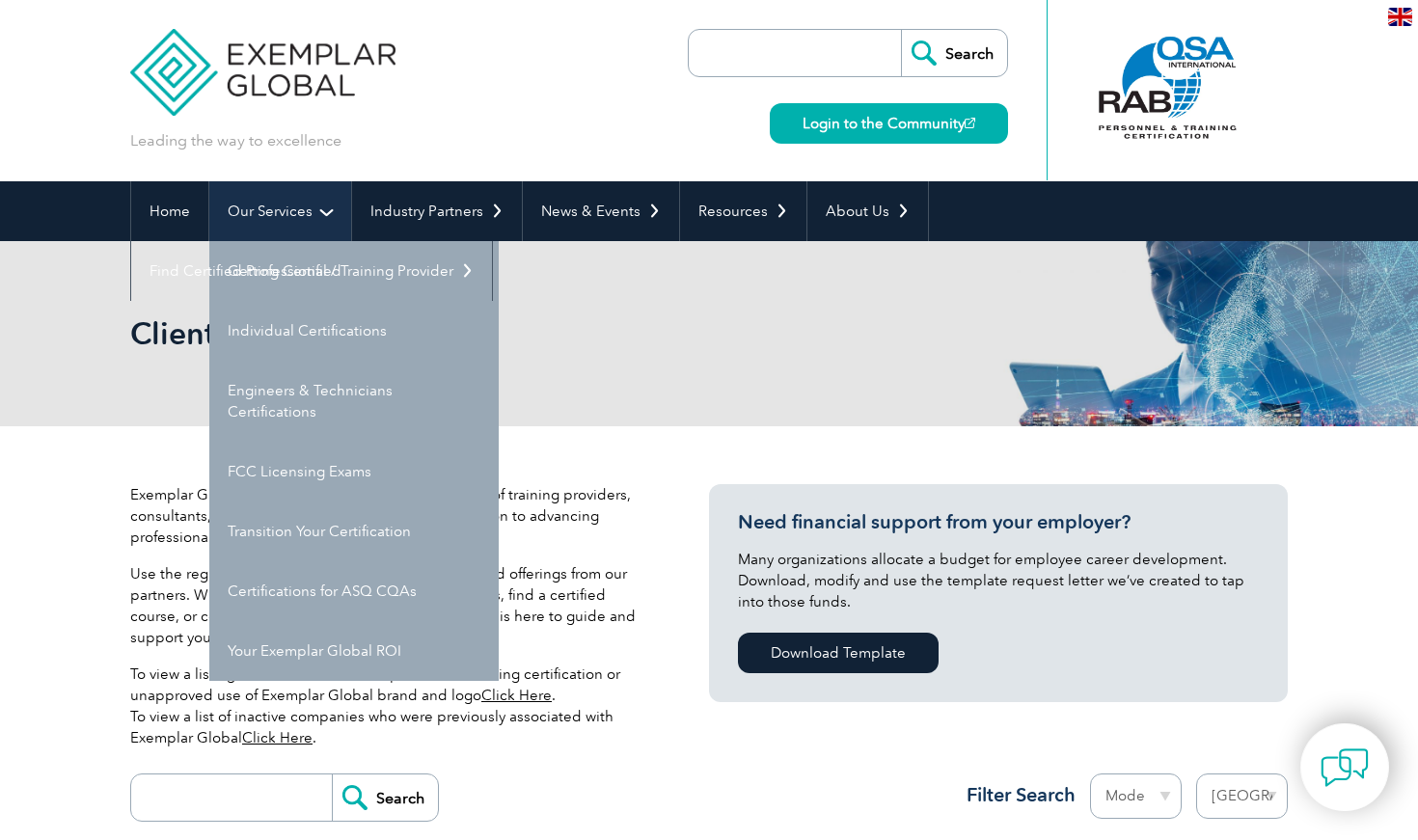
click at [242, 208] on link "Our Services" at bounding box center [280, 211] width 142 height 60
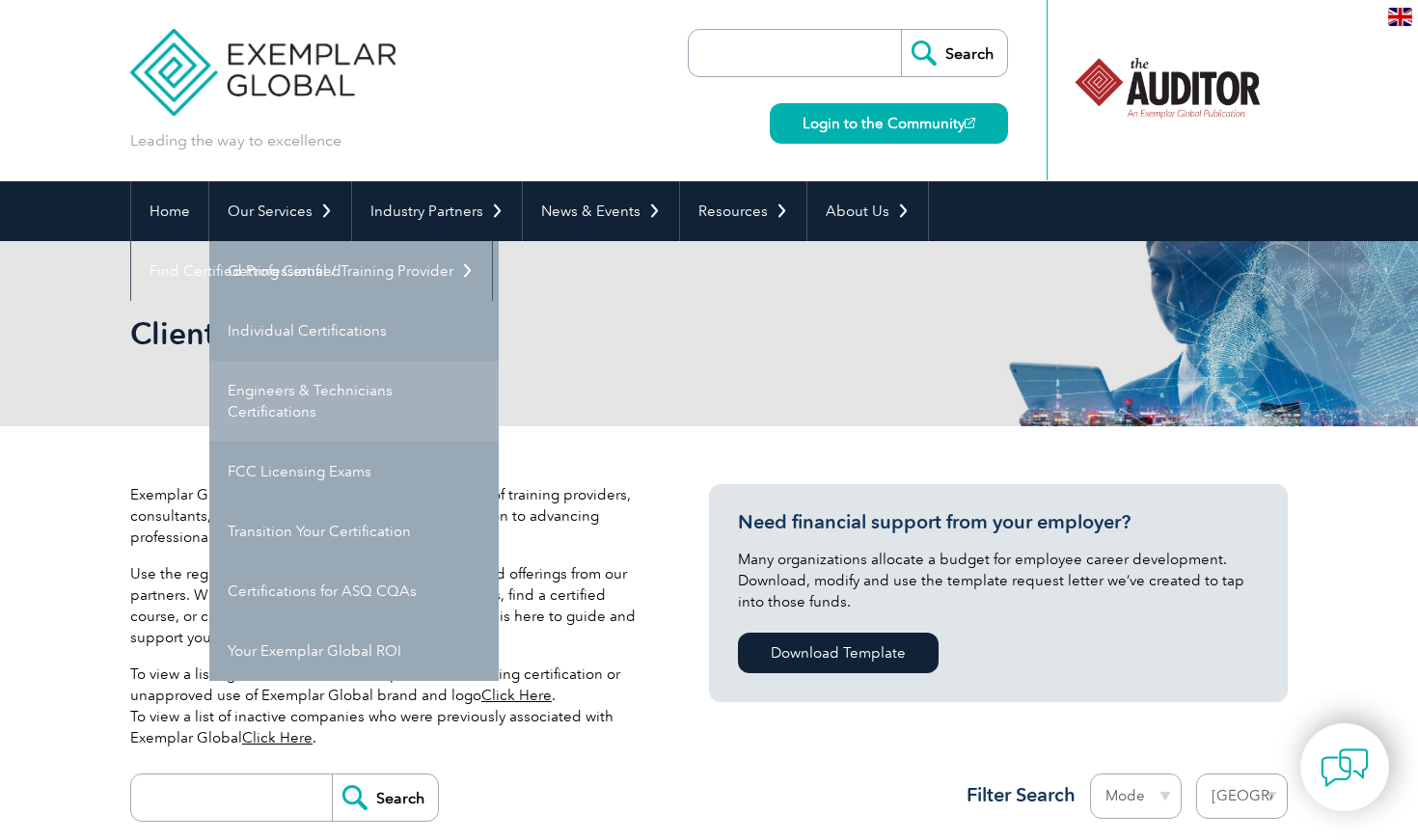
click at [275, 413] on link "Engineers & Technicians Certifications" at bounding box center [354, 401] width 290 height 81
